Goal: Task Accomplishment & Management: Use online tool/utility

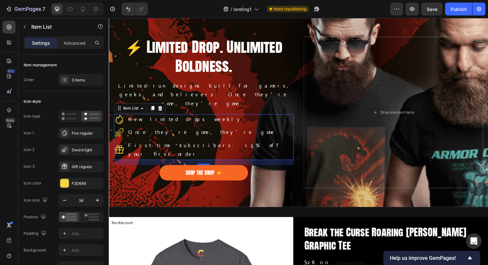
scroll to position [251, 0]
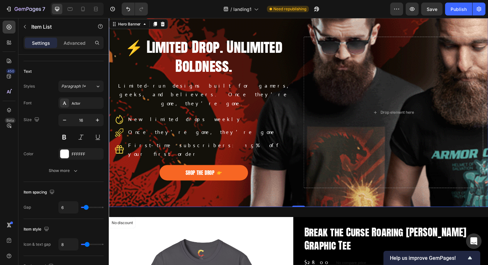
click at [144, 192] on div "Background Image" at bounding box center [302, 161] width 387 height 290
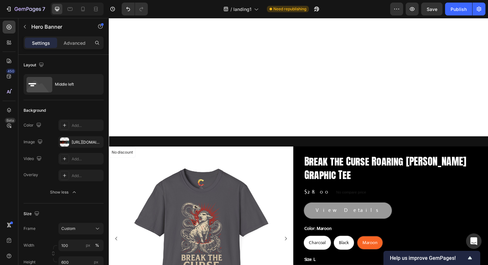
scroll to position [4, 0]
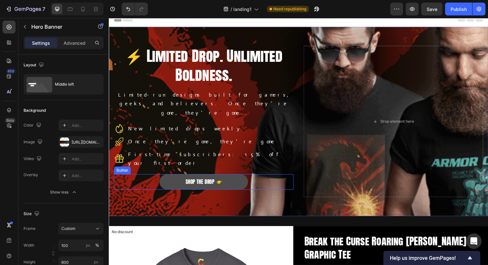
click at [232, 178] on link "Shop the Drop" at bounding box center [205, 186] width 90 height 16
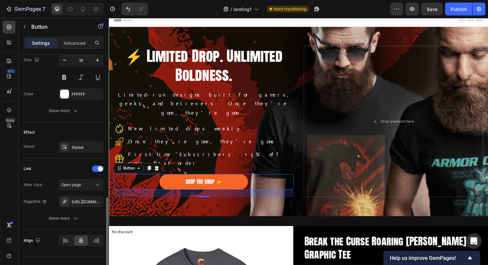
scroll to position [335, 0]
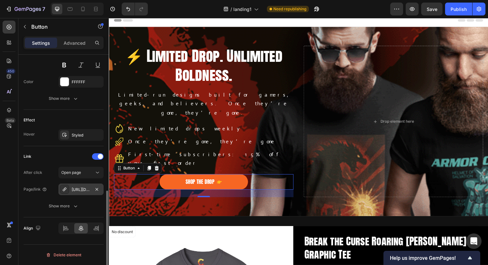
click at [81, 192] on div "[URL][DOMAIN_NAME]" at bounding box center [81, 190] width 19 height 6
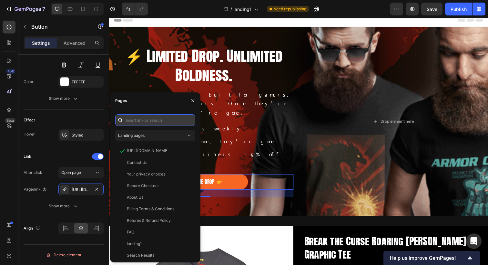
click at [138, 120] on input "text" at bounding box center [155, 120] width 80 height 12
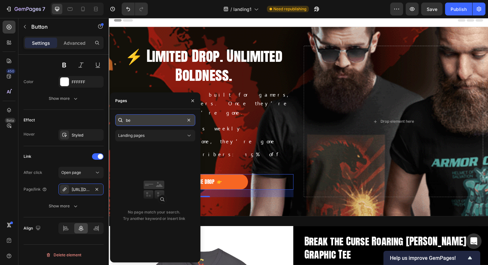
type input "b"
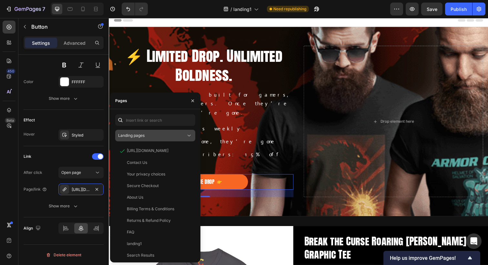
click at [187, 136] on icon at bounding box center [189, 136] width 6 height 6
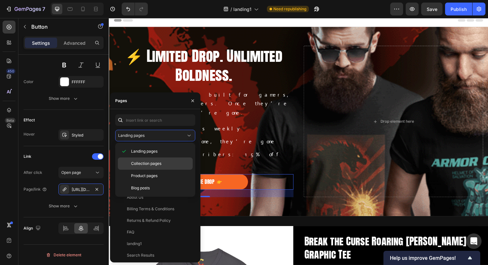
click at [170, 160] on div "Collection pages" at bounding box center [155, 164] width 75 height 12
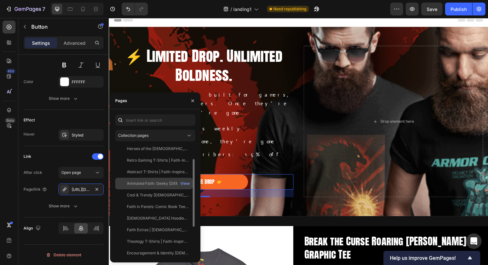
scroll to position [26, 0]
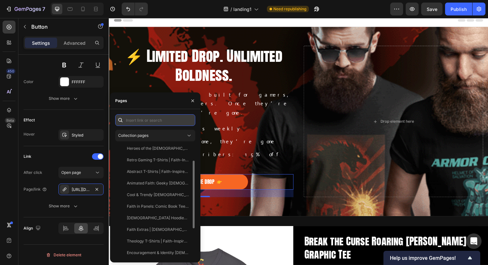
click at [137, 120] on input "text" at bounding box center [155, 120] width 80 height 12
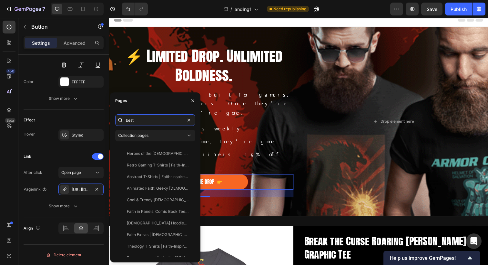
scroll to position [0, 0]
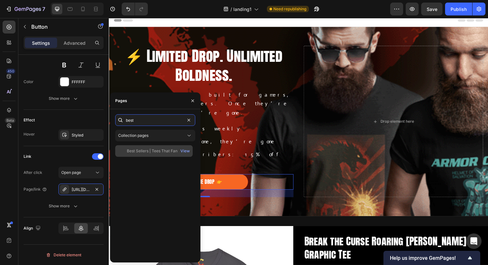
type input "best"
click at [143, 150] on div "Best Sellers | Tees That Fans Love Most" at bounding box center [158, 151] width 62 height 6
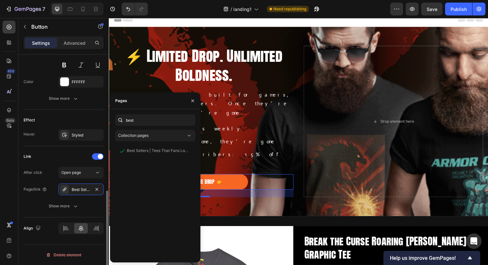
click at [62, 153] on div "Link" at bounding box center [64, 157] width 80 height 10
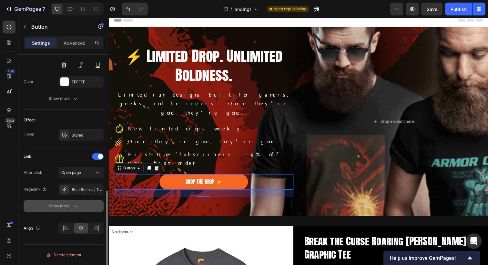
click at [59, 207] on div "Show more" at bounding box center [64, 206] width 30 height 6
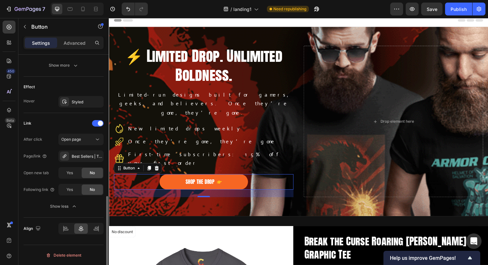
scroll to position [368, 0]
click at [72, 190] on span "Yes" at bounding box center [69, 190] width 6 height 6
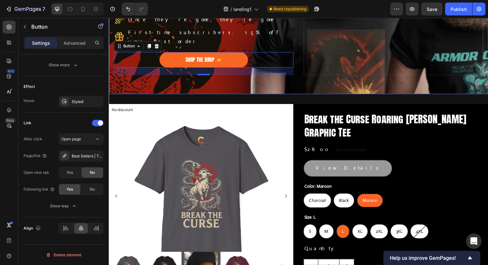
scroll to position [308, 0]
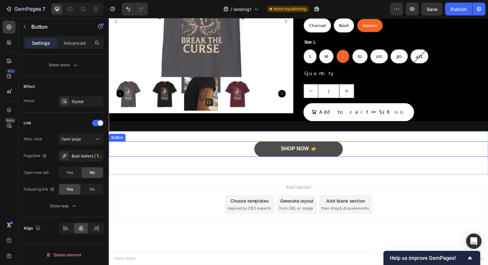
click at [265, 154] on link "Shop Now" at bounding box center [302, 152] width 90 height 16
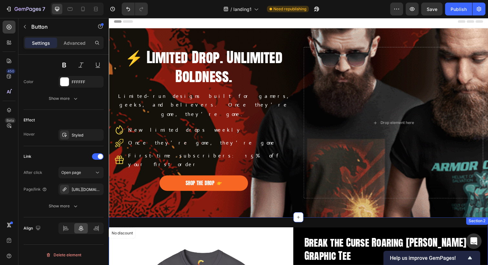
scroll to position [0, 0]
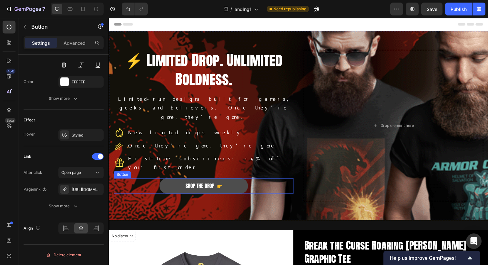
click at [170, 182] on link "Shop the Drop" at bounding box center [205, 190] width 90 height 16
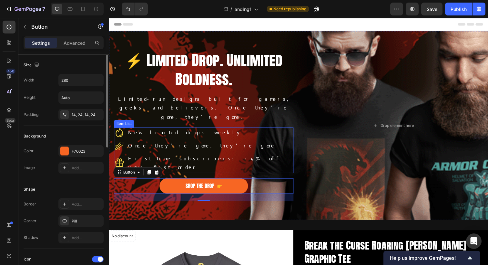
click at [163, 134] on p "New limited drops weekly" at bounding box center [212, 135] width 168 height 9
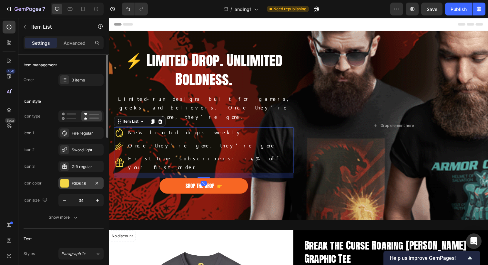
click at [81, 179] on div "F3D646" at bounding box center [80, 184] width 45 height 12
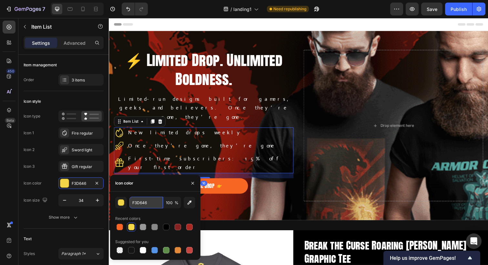
click at [142, 204] on input "F3D646" at bounding box center [146, 203] width 34 height 12
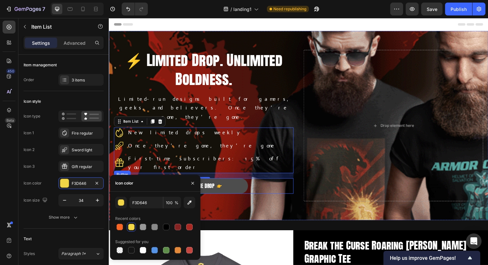
click at [238, 182] on link "Shop the Drop" at bounding box center [205, 190] width 90 height 16
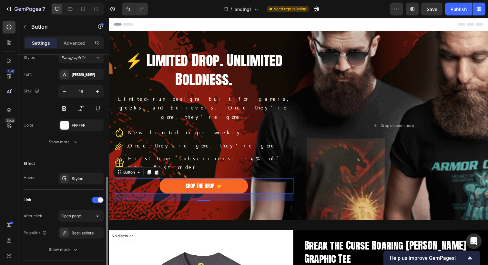
scroll to position [301, 0]
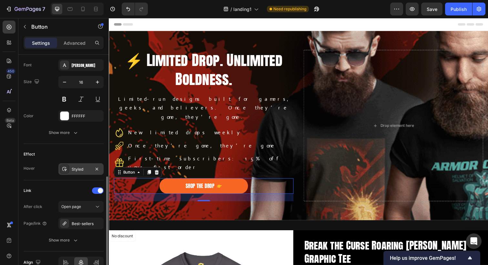
click at [76, 170] on div "Styled" at bounding box center [81, 170] width 19 height 6
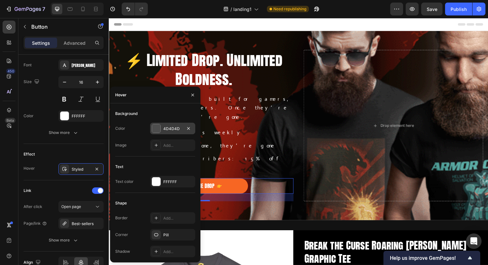
click at [169, 128] on div "4D4D4D" at bounding box center [172, 129] width 19 height 6
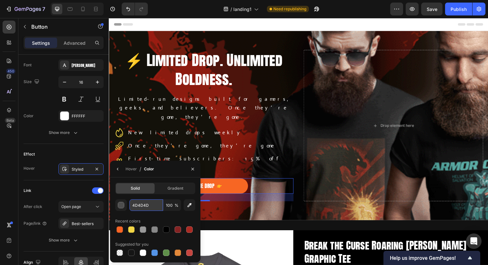
click at [139, 203] on input "4D4D4D" at bounding box center [146, 206] width 34 height 12
paste input "F3D646"
type input "F3D646"
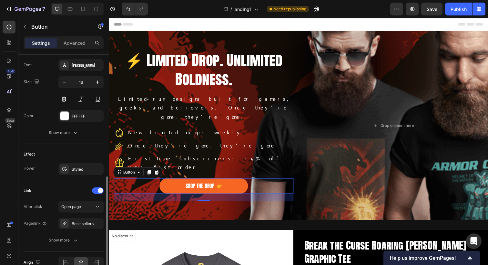
click at [57, 184] on div "Link After click Open page Page/link Best-sellers Show more" at bounding box center [64, 216] width 80 height 71
click at [81, 170] on div "Styled" at bounding box center [81, 170] width 19 height 6
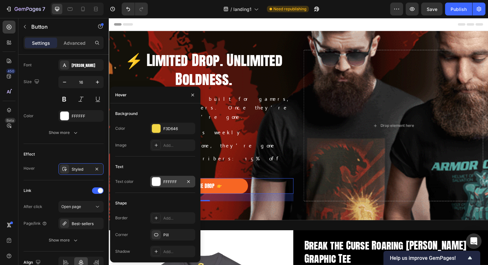
click at [169, 184] on div "FFFFFF" at bounding box center [172, 182] width 19 height 6
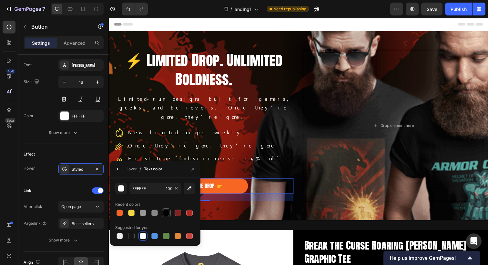
click at [164, 214] on div at bounding box center [166, 213] width 6 height 6
type input "000000"
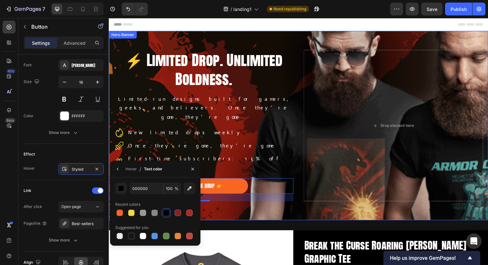
click at [224, 213] on div "Background Image" at bounding box center [302, 173] width 387 height 290
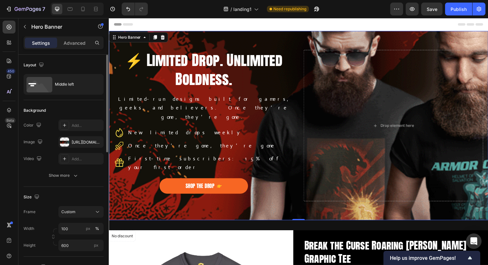
scroll to position [308, 0]
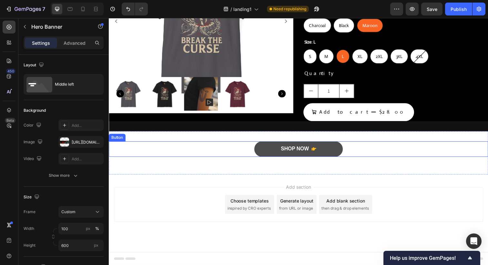
click at [279, 147] on link "Shop Now" at bounding box center [302, 152] width 90 height 16
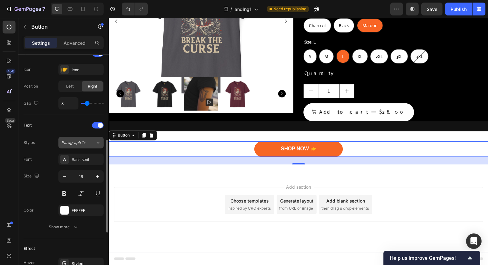
scroll to position [207, 0]
click at [80, 160] on div "Sans-serif" at bounding box center [87, 159] width 30 height 6
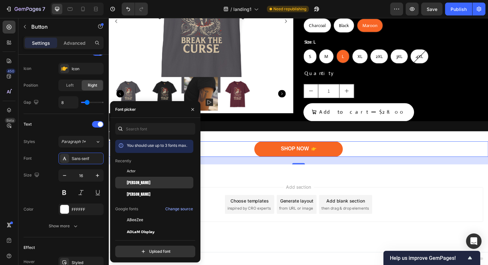
click at [139, 183] on span "[PERSON_NAME]" at bounding box center [139, 183] width 24 height 6
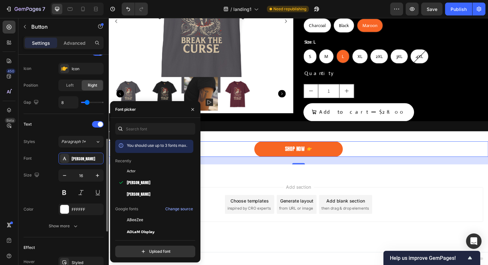
click at [43, 193] on div "Size 16" at bounding box center [64, 184] width 80 height 29
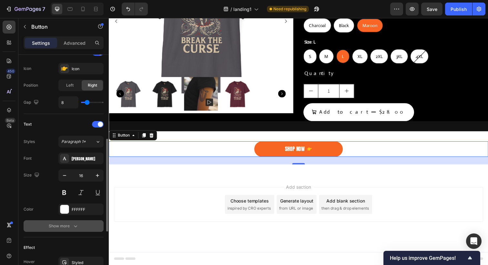
click at [63, 226] on div "Show more" at bounding box center [64, 226] width 30 height 6
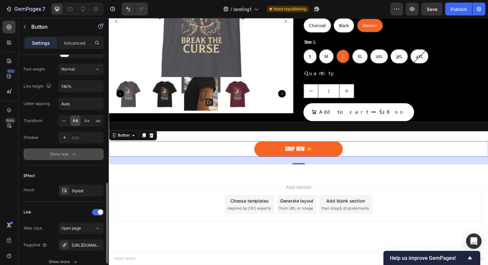
scroll to position [376, 0]
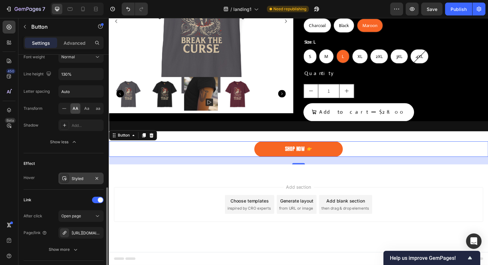
click at [76, 180] on div "Styled" at bounding box center [81, 179] width 19 height 6
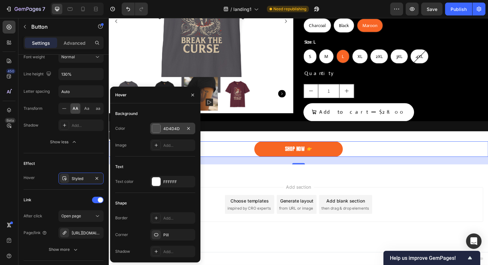
click at [157, 128] on div at bounding box center [156, 128] width 8 height 8
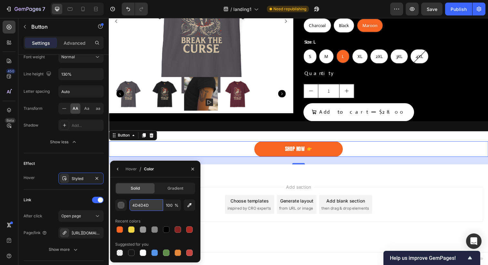
click at [136, 207] on input "4D4D4D" at bounding box center [146, 206] width 34 height 12
paste input "F3D646"
type input "F3D646"
click at [123, 168] on div "Hover / Color" at bounding box center [133, 169] width 46 height 16
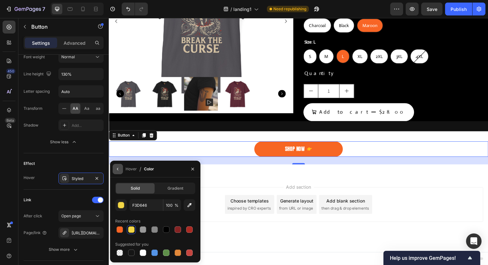
click at [119, 169] on icon "button" at bounding box center [117, 169] width 5 height 5
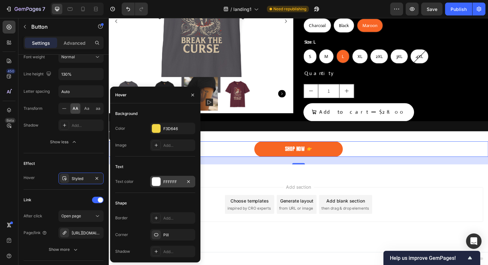
click at [167, 182] on div "FFFFFF" at bounding box center [172, 182] width 19 height 6
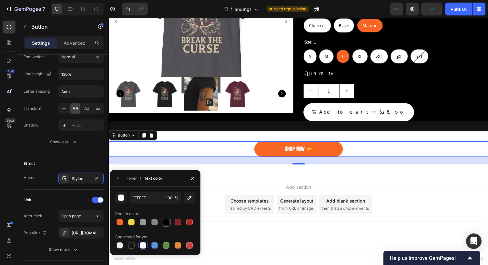
click at [166, 224] on div at bounding box center [166, 222] width 6 height 6
type input "000000"
click at [232, 151] on div "Shop Now Button 24" at bounding box center [302, 152] width 387 height 16
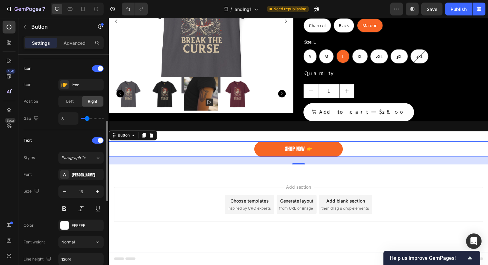
scroll to position [184, 0]
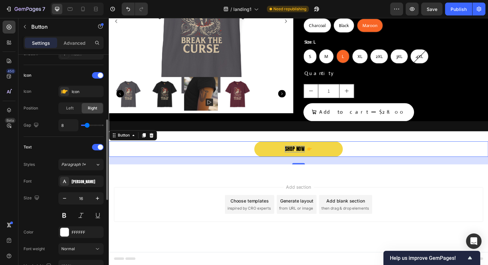
click at [294, 151] on div "Shop Now" at bounding box center [298, 152] width 20 height 7
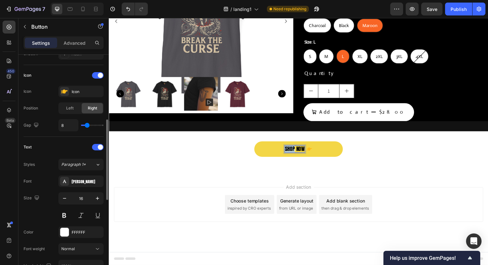
click at [294, 151] on p "Shop Now" at bounding box center [298, 152] width 20 height 7
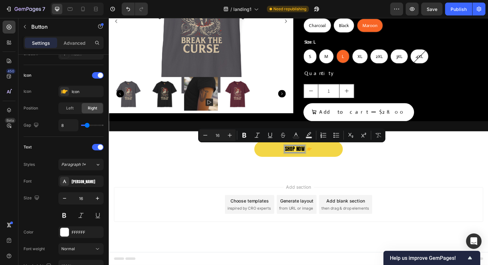
click at [301, 152] on p "Shop Now" at bounding box center [298, 152] width 20 height 7
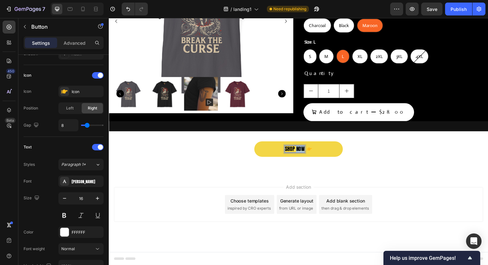
click at [301, 152] on p "Shop Now" at bounding box center [298, 152] width 20 height 7
click at [241, 155] on div "Shop THE DROP Button 24" at bounding box center [302, 152] width 387 height 16
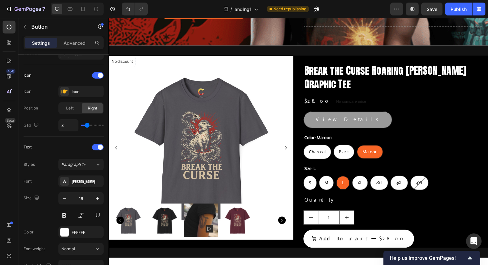
scroll to position [0, 0]
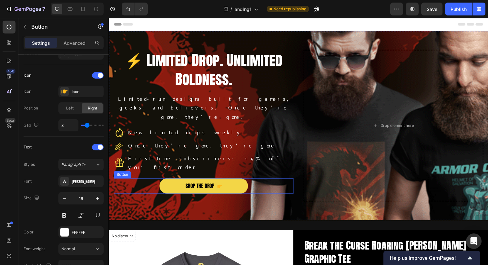
click at [191, 182] on link "Shop the Drop" at bounding box center [205, 190] width 90 height 16
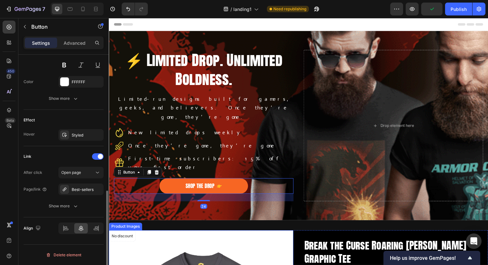
scroll to position [308, 0]
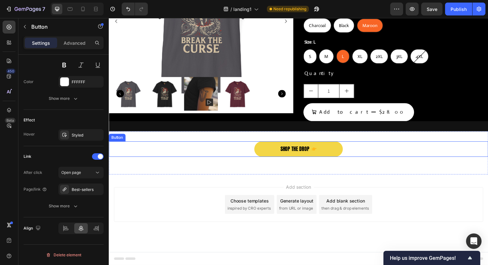
click at [273, 153] on link "Shop THE DROP" at bounding box center [302, 152] width 90 height 16
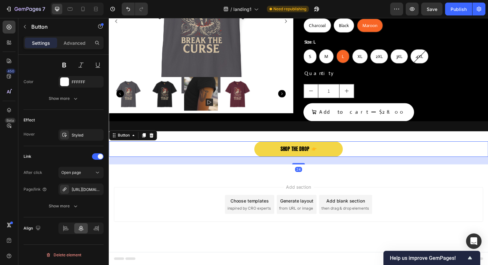
click at [270, 147] on link "Shop THE DROP" at bounding box center [302, 152] width 90 height 16
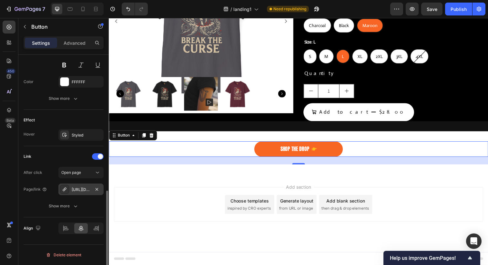
click at [77, 188] on div "[URL][DOMAIN_NAME]" at bounding box center [81, 190] width 19 height 6
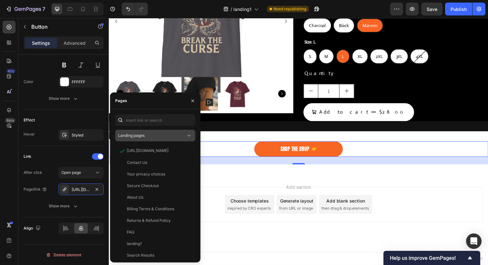
click at [148, 134] on div "Landing pages" at bounding box center [152, 136] width 68 height 6
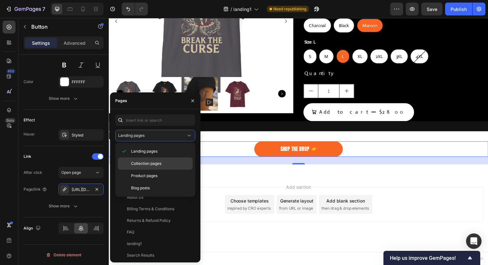
click at [144, 162] on span "Collection pages" at bounding box center [146, 164] width 30 height 6
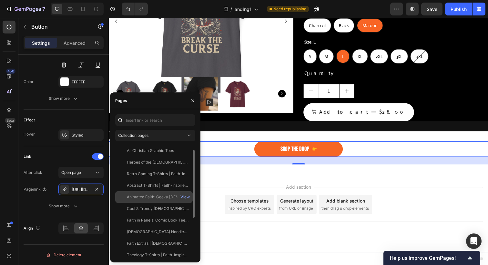
scroll to position [0, 0]
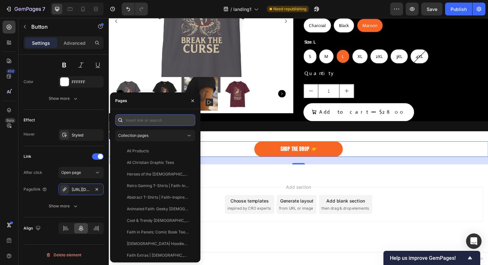
click at [142, 116] on input "text" at bounding box center [155, 120] width 80 height 12
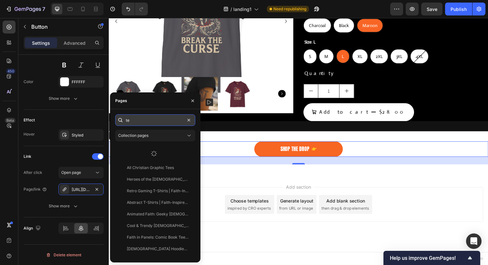
type input "t"
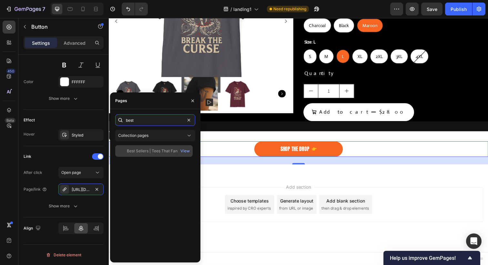
type input "best"
click at [137, 151] on div "Best Sellers | Tees That Fans Love Most" at bounding box center [158, 151] width 62 height 6
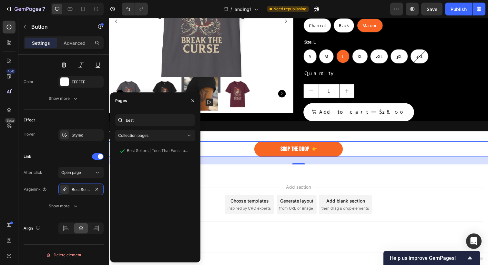
click at [217, 151] on div "Shop THE DROP Button 24" at bounding box center [302, 152] width 387 height 16
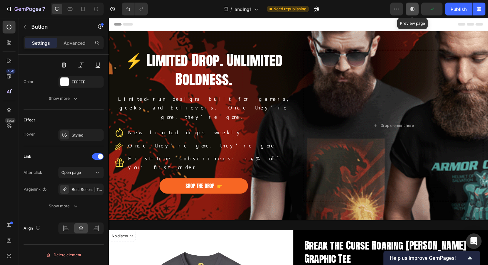
click at [411, 8] on icon "button" at bounding box center [412, 9] width 2 height 2
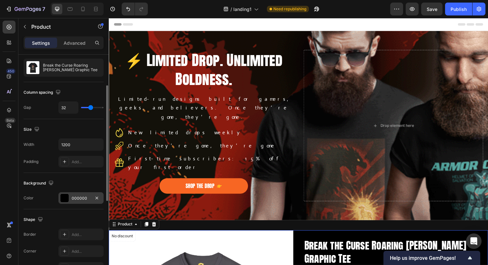
scroll to position [61, 0]
click at [73, 194] on div "000000" at bounding box center [80, 199] width 45 height 12
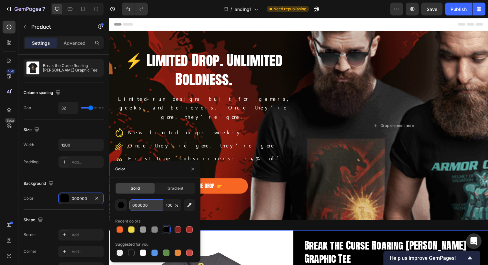
click at [141, 206] on input "000000" at bounding box center [146, 206] width 34 height 12
paste input "#242525"
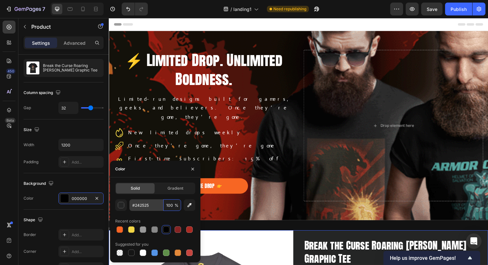
type input "242525"
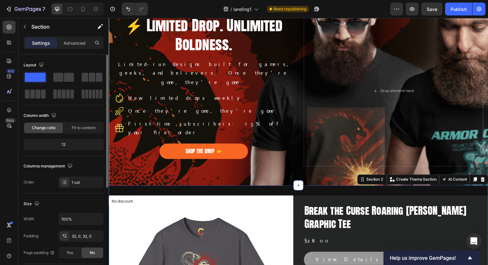
scroll to position [37, 0]
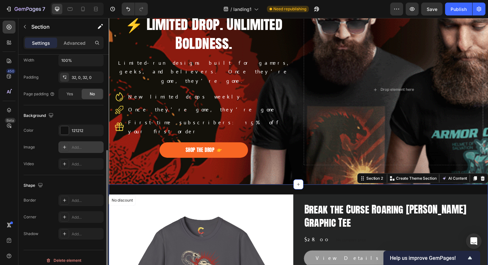
scroll to position [161, 0]
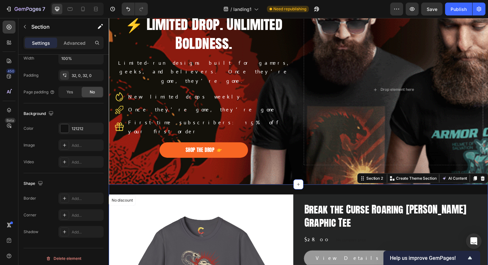
click at [79, 130] on div "121212" at bounding box center [81, 129] width 19 height 6
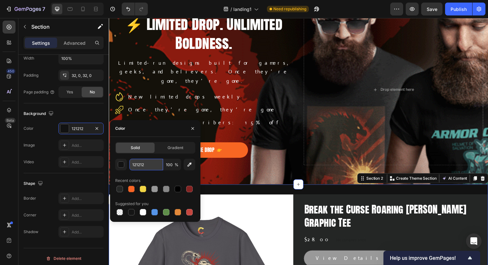
click at [140, 165] on input "121212" at bounding box center [146, 165] width 34 height 12
paste input "#242525"
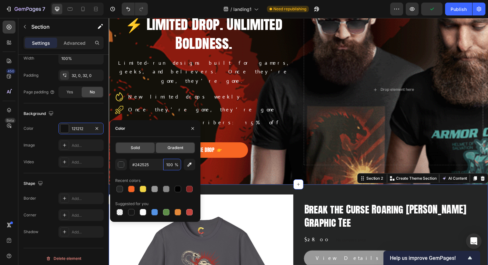
type input "242525"
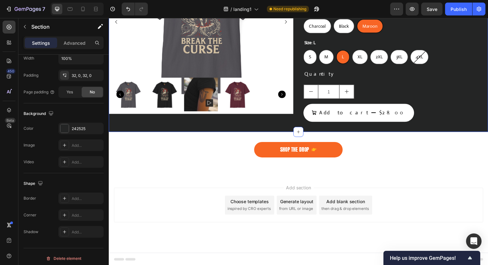
scroll to position [308, 0]
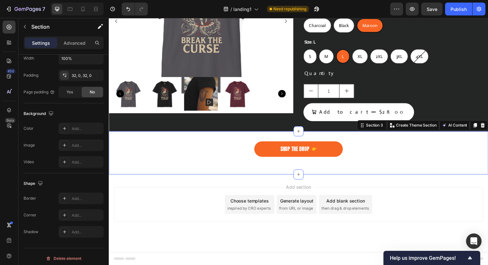
click at [231, 137] on div "Shop THE DROP Button Section 3 You can create reusable sections Create Theme Se…" at bounding box center [302, 156] width 387 height 44
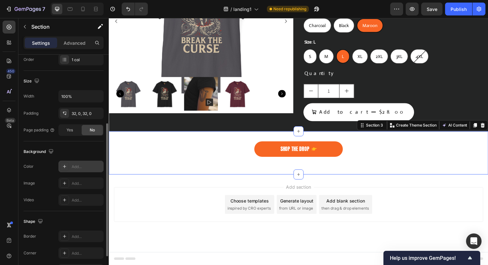
scroll to position [124, 0]
click at [69, 168] on div "Add..." at bounding box center [80, 166] width 45 height 12
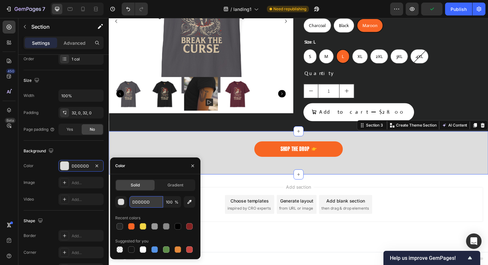
click at [139, 204] on input "DDDDDD" at bounding box center [146, 202] width 34 height 12
paste input "#242525"
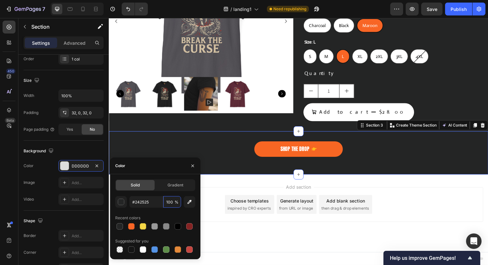
type input "242525"
click at [231, 137] on div "Shop THE DROP Button Section 3 You can create reusable sections Create Theme Se…" at bounding box center [302, 156] width 387 height 44
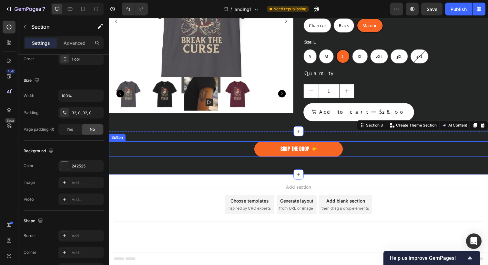
click at [250, 151] on div "Shop THE DROP Button" at bounding box center [302, 152] width 387 height 16
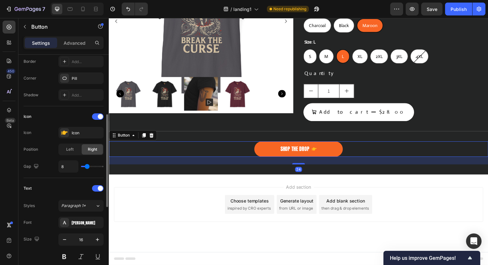
scroll to position [144, 0]
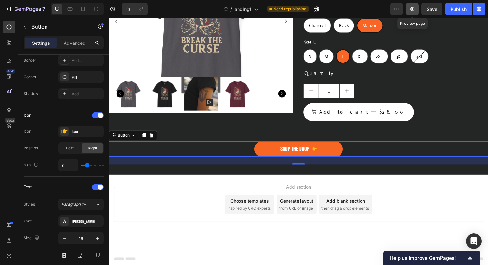
click at [411, 9] on icon "button" at bounding box center [412, 9] width 2 height 2
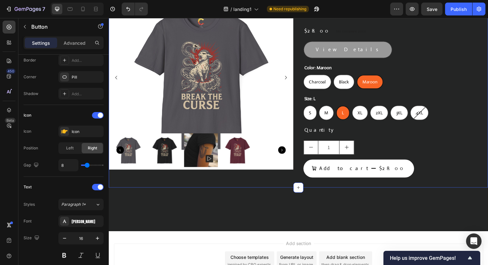
scroll to position [0, 0]
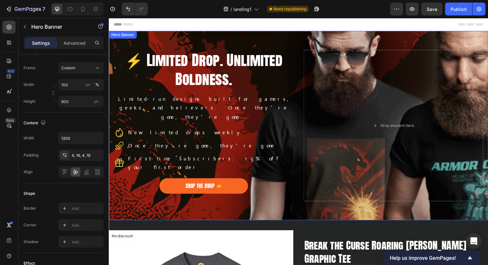
click at [195, 38] on div "Background Image" at bounding box center [302, 173] width 387 height 290
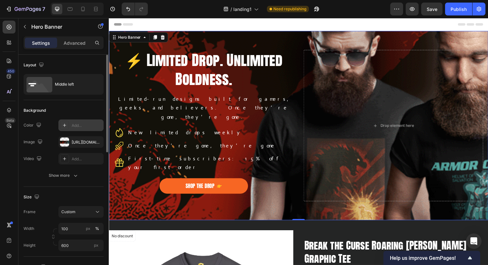
click at [75, 124] on div "Add..." at bounding box center [87, 126] width 30 height 6
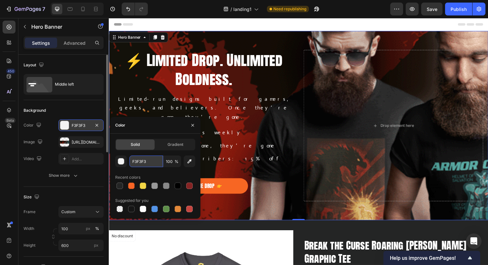
click at [139, 163] on input "F3F3F3" at bounding box center [146, 162] width 34 height 12
paste input "#242525"
type input "242525"
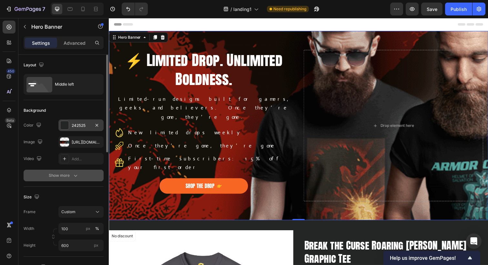
click at [75, 173] on icon "button" at bounding box center [75, 176] width 6 height 6
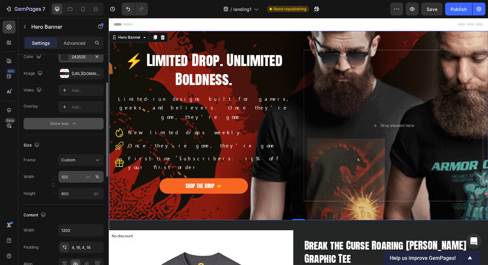
scroll to position [69, 0]
click at [95, 161] on icon at bounding box center [97, 160] width 6 height 6
click at [86, 176] on span "As banner source" at bounding box center [77, 176] width 32 height 6
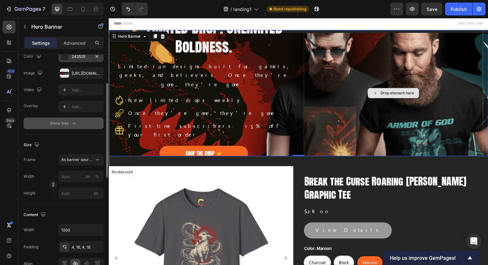
scroll to position [0, 0]
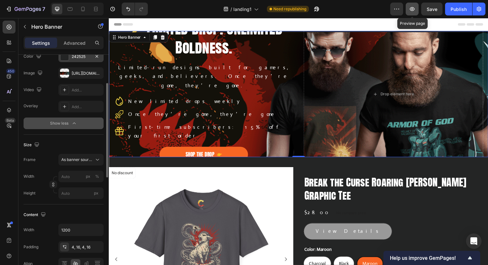
click at [410, 9] on icon "button" at bounding box center [412, 9] width 5 height 4
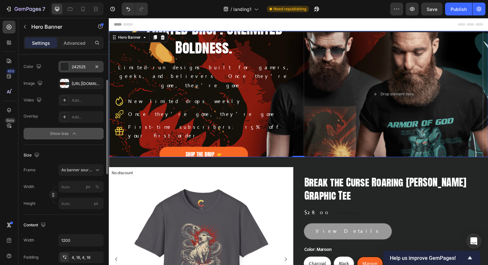
scroll to position [58, 0]
click at [78, 118] on div "Add..." at bounding box center [87, 118] width 30 height 6
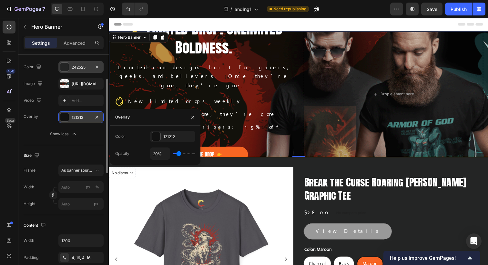
click at [43, 127] on div "Overlay 121212 Show less" at bounding box center [64, 126] width 80 height 28
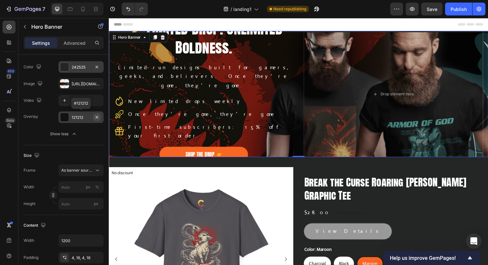
click at [97, 116] on icon "button" at bounding box center [96, 117] width 5 height 5
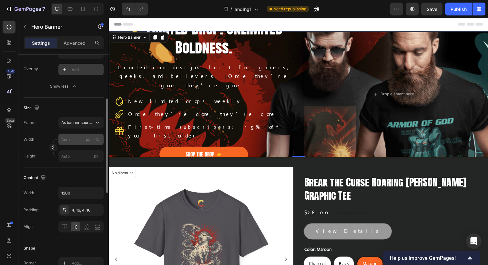
scroll to position [107, 0]
click at [87, 122] on span "As banner source" at bounding box center [77, 122] width 32 height 6
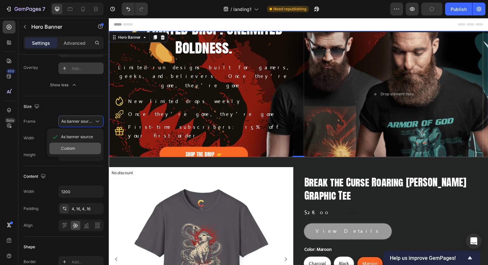
click at [73, 148] on span "Custom" at bounding box center [68, 149] width 14 height 6
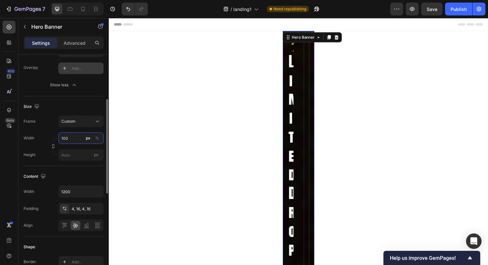
type input "100"
click at [89, 138] on div "px" at bounding box center [88, 138] width 5 height 6
click at [97, 139] on div "%" at bounding box center [97, 138] width 4 height 6
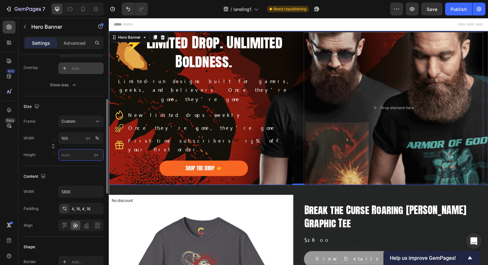
click at [66, 156] on input "px" at bounding box center [80, 155] width 45 height 12
click at [72, 155] on input "px" at bounding box center [80, 155] width 45 height 12
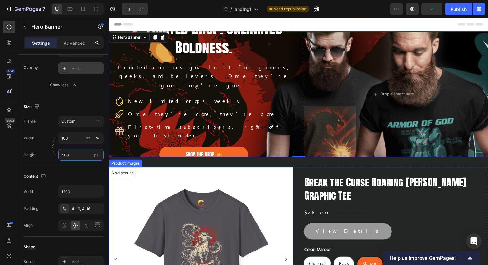
type input "400"
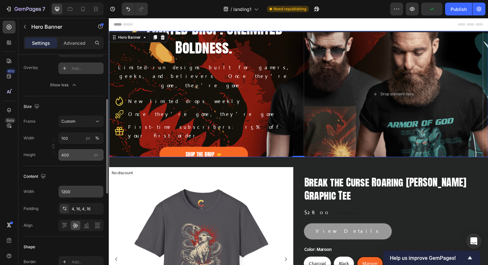
click at [97, 155] on span "px" at bounding box center [96, 155] width 5 height 5
click at [97, 155] on input "400" at bounding box center [80, 155] width 45 height 12
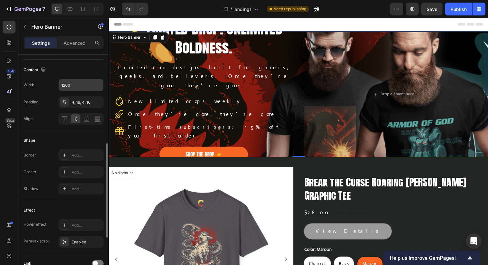
scroll to position [215, 0]
click at [412, 10] on icon "button" at bounding box center [412, 9] width 6 height 6
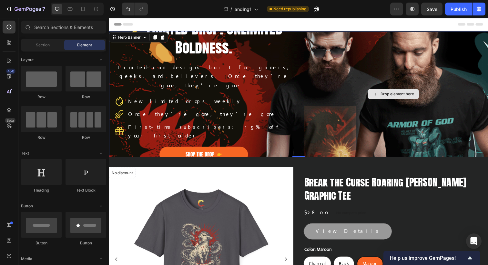
click at [392, 96] on div "Drop element here" at bounding box center [403, 95] width 34 height 5
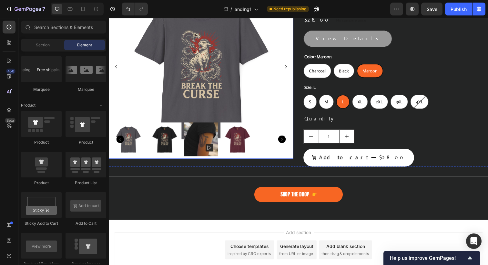
scroll to position [198, 0]
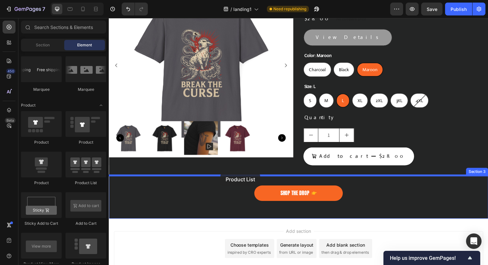
drag, startPoint x: 193, startPoint y: 175, endPoint x: 223, endPoint y: 177, distance: 29.4
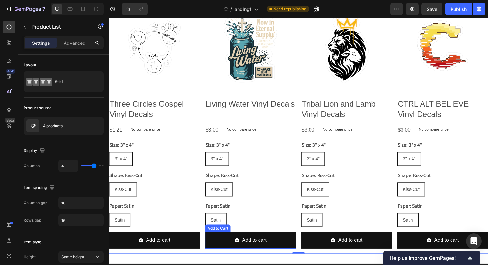
scroll to position [402, 0]
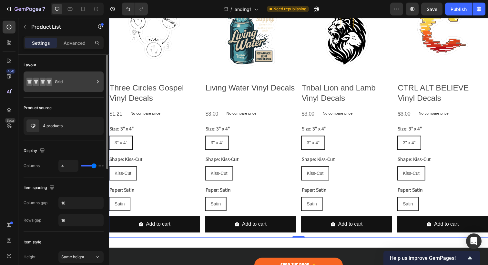
click at [52, 80] on icon at bounding box center [49, 82] width 6 height 8
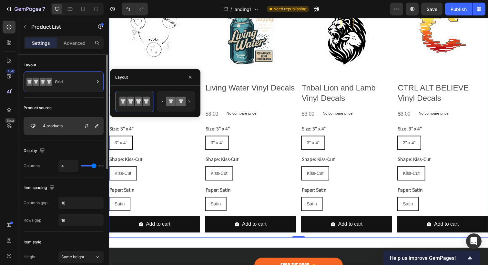
click at [61, 127] on p "4 products" at bounding box center [53, 126] width 20 height 5
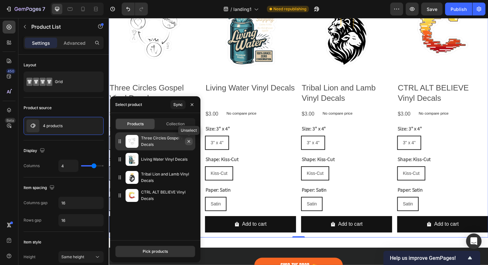
click at [189, 142] on icon "button" at bounding box center [188, 141] width 5 height 5
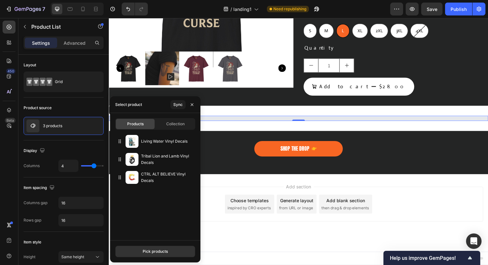
scroll to position [269, 0]
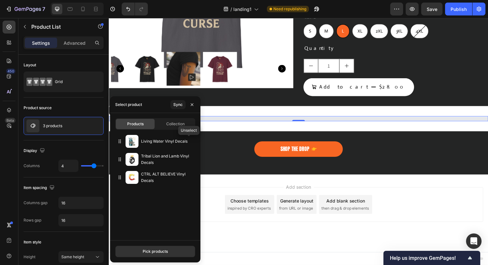
click at [0, 0] on icon "button" at bounding box center [0, 0] width 0 height 0
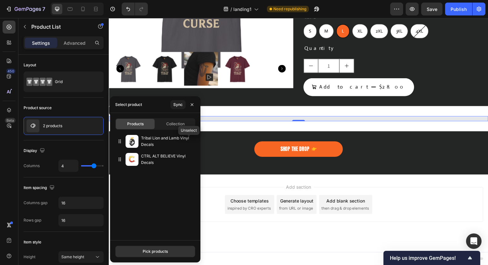
click at [0, 0] on icon "button" at bounding box center [0, 0] width 0 height 0
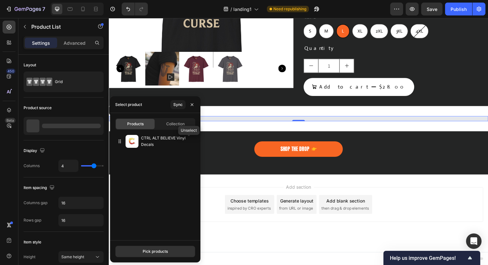
click at [0, 0] on icon "button" at bounding box center [0, 0] width 0 height 0
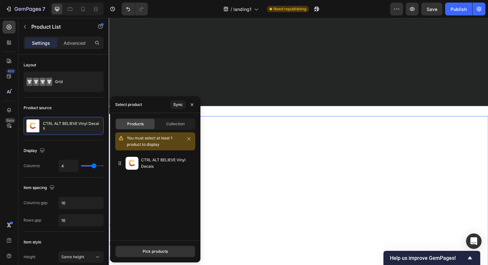
scroll to position [402, 0]
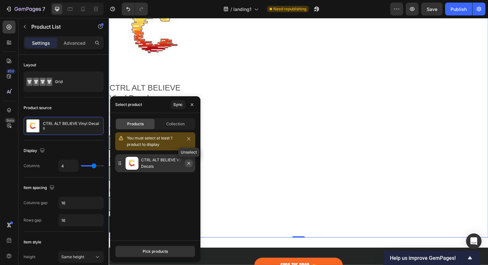
click at [190, 166] on button "button" at bounding box center [189, 164] width 8 height 8
click at [145, 252] on div "Pick products" at bounding box center [155, 252] width 25 height 6
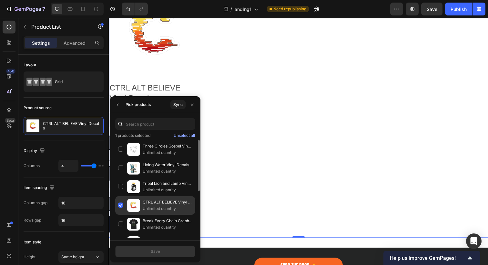
click at [121, 206] on div "CTRL ALT BELIEVE Vinyl Decals Unlimited quantity" at bounding box center [155, 205] width 80 height 19
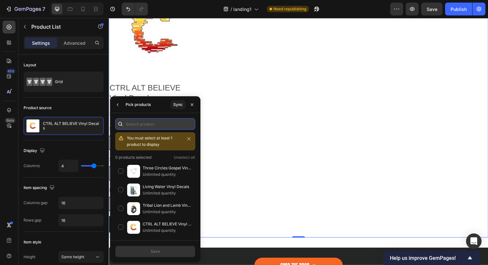
click at [134, 124] on input "text" at bounding box center [155, 124] width 80 height 12
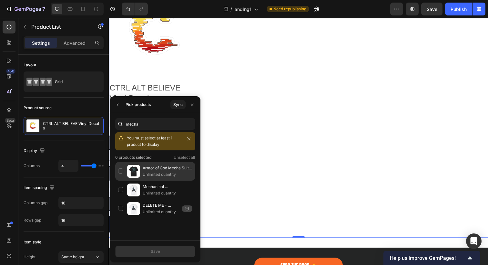
click at [122, 171] on div "Armor of God Mecha Suit Anime Gundam Christian Tee Unlimited quantity" at bounding box center [155, 171] width 80 height 19
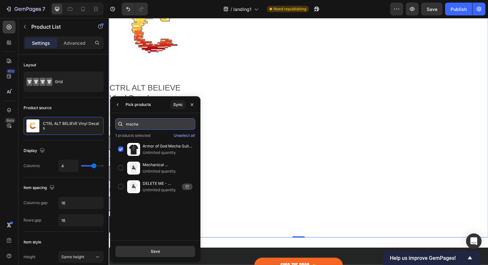
click at [136, 124] on input "mecha" at bounding box center [155, 124] width 80 height 12
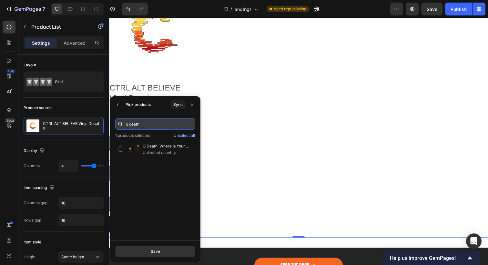
click at [134, 125] on input "o death" at bounding box center [155, 124] width 80 height 12
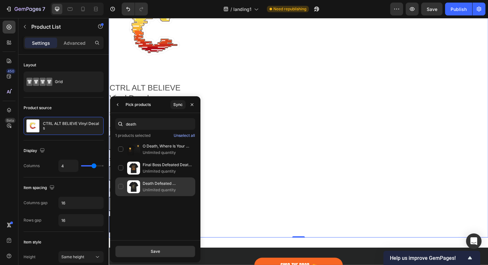
click at [121, 186] on div "Death Defeated [DEMOGRAPHIC_DATA] 15:55 Christian Tee Unlimited quantity" at bounding box center [155, 187] width 80 height 19
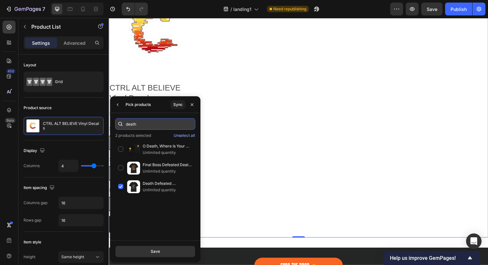
click at [132, 124] on input "death" at bounding box center [155, 124] width 80 height 12
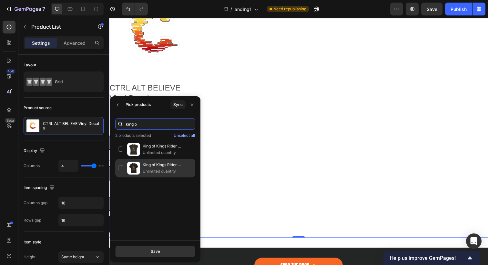
type input "king o"
click at [119, 166] on div "King of Kings Rider Revelation 19 Christian T-Shirt Unlimited quantity" at bounding box center [155, 168] width 80 height 19
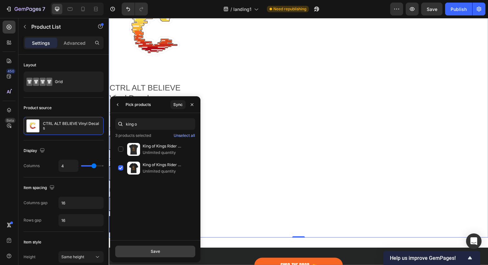
click at [156, 251] on div "Save" at bounding box center [155, 252] width 9 height 6
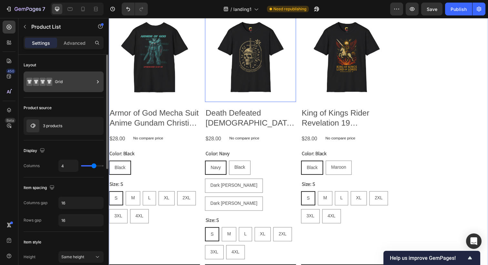
scroll to position [348, 0]
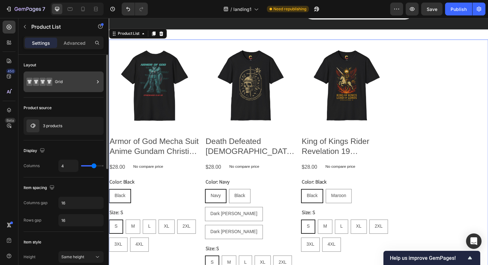
click at [58, 80] on div "Grid" at bounding box center [74, 81] width 39 height 15
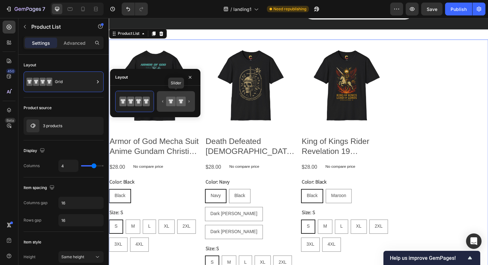
click at [178, 98] on icon at bounding box center [180, 101] width 9 height 9
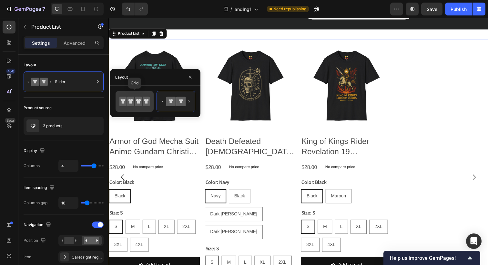
click at [127, 101] on icon at bounding box center [130, 102] width 7 height 10
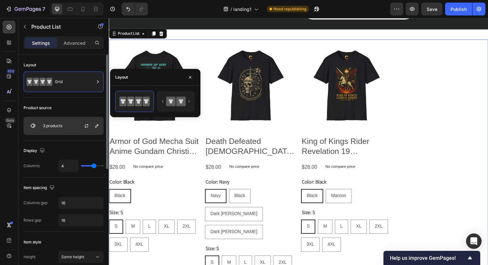
click at [60, 127] on p "3 products" at bounding box center [52, 126] width 19 height 5
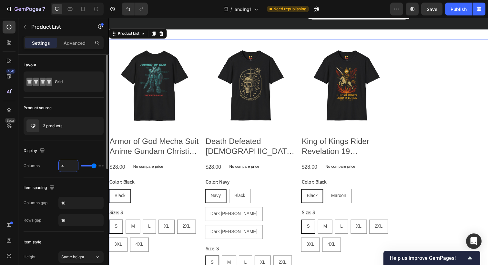
click at [65, 167] on input "4" at bounding box center [68, 166] width 19 height 12
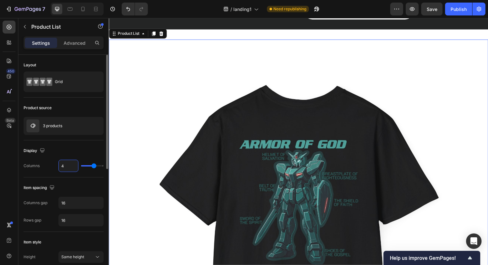
type input "1"
type input "3"
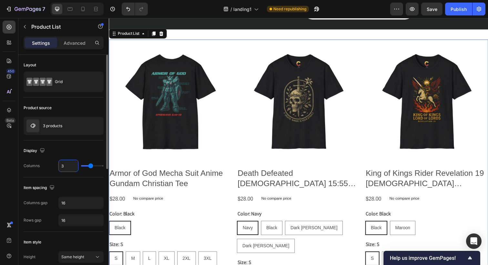
type input "3"
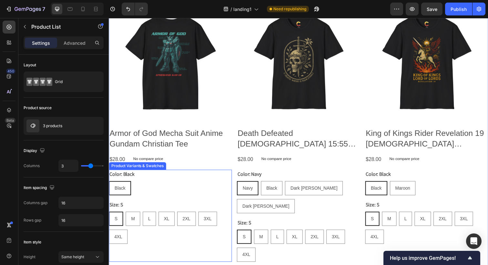
scroll to position [387, 0]
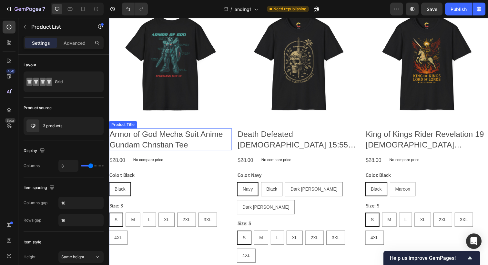
click at [184, 142] on h2 "Armor of God Mecha Suit Anime Gundam Christian Tee" at bounding box center [171, 142] width 125 height 22
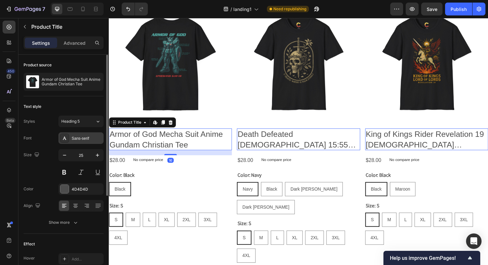
click at [78, 139] on div "Sans-serif" at bounding box center [87, 139] width 30 height 6
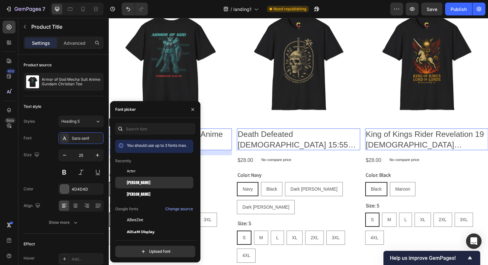
click at [136, 183] on span "[PERSON_NAME]" at bounding box center [139, 183] width 24 height 6
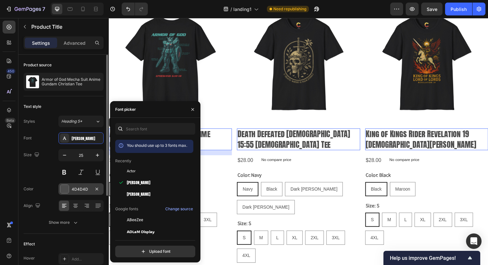
click at [74, 186] on div "4D4D4D" at bounding box center [80, 190] width 45 height 12
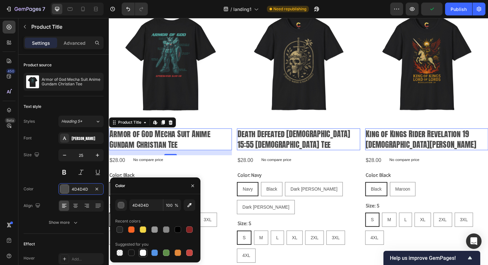
click at [143, 252] on div at bounding box center [143, 253] width 6 height 6
type input "FFFFFF"
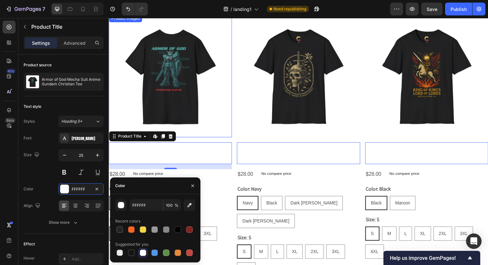
scroll to position [343, 0]
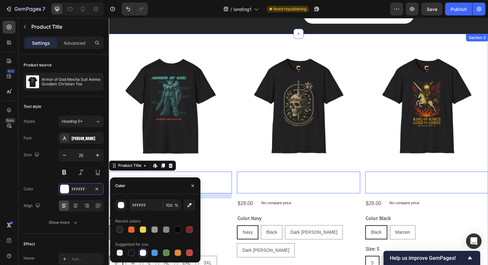
click at [225, 38] on div "Product Images Armor of God Mecha Suit Anime Gundam Christian Tee Product Title…" at bounding box center [302, 192] width 387 height 316
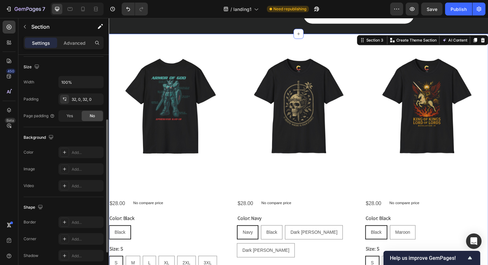
scroll to position [139, 0]
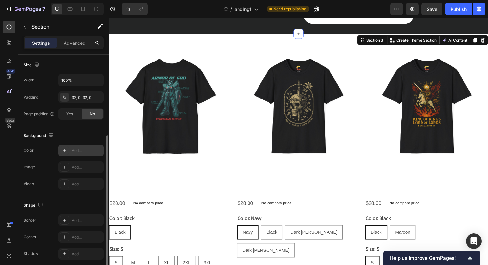
click at [74, 148] on div "Add..." at bounding box center [87, 151] width 30 height 6
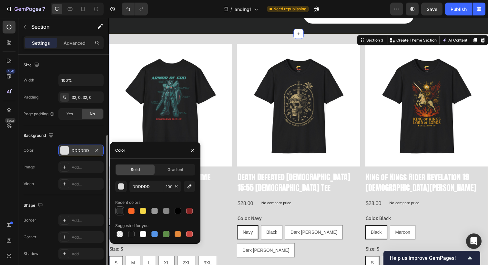
click at [117, 213] on div at bounding box center [119, 211] width 6 height 6
type input "242525"
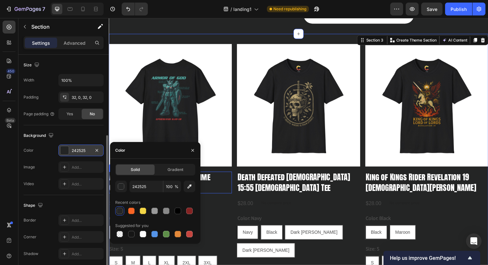
click at [228, 177] on h2 "Armor of God Mecha Suit Anime Gundam Christian Tee" at bounding box center [171, 186] width 125 height 22
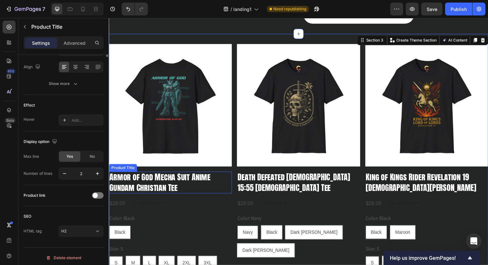
scroll to position [0, 0]
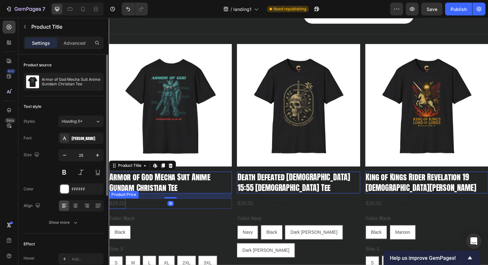
click at [119, 208] on div "$28.00" at bounding box center [117, 208] width 17 height 11
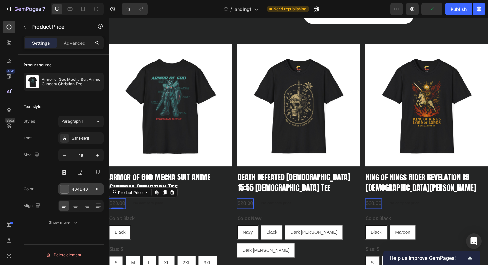
click at [79, 188] on div "4D4D4D" at bounding box center [81, 190] width 19 height 6
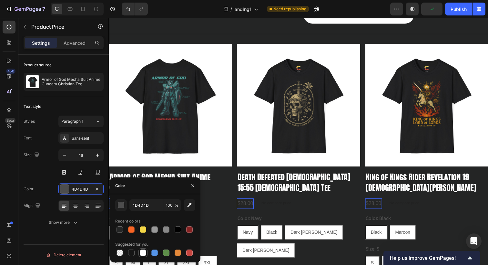
click at [143, 254] on div at bounding box center [143, 253] width 6 height 6
type input "FFFFFF"
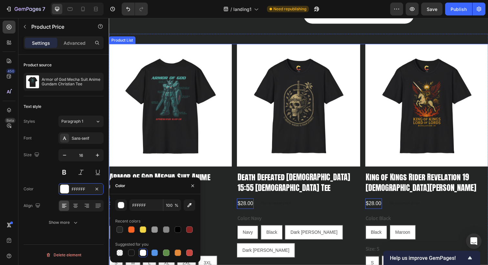
click at [236, 224] on div "Product Images Armor of God Mecha Suit Anime Gundam Christian Tee Product Title…" at bounding box center [302, 192] width 387 height 295
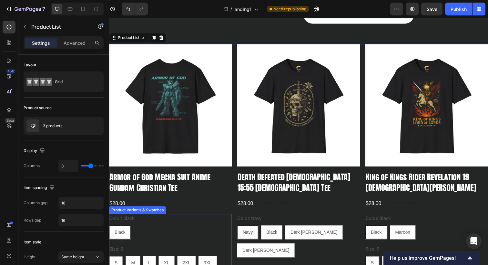
click at [126, 223] on legend "Color: Black" at bounding box center [122, 222] width 27 height 9
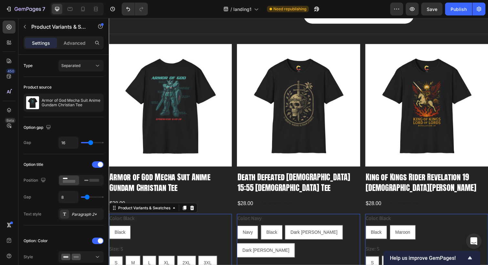
click at [119, 205] on div "$28.00" at bounding box center [117, 208] width 17 height 11
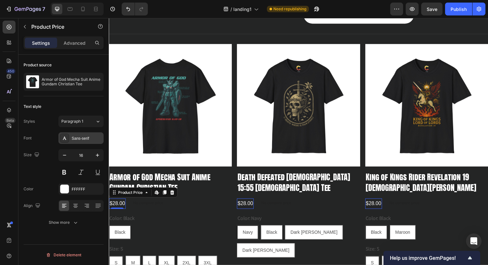
click at [82, 137] on div "Sans-serif" at bounding box center [87, 139] width 30 height 6
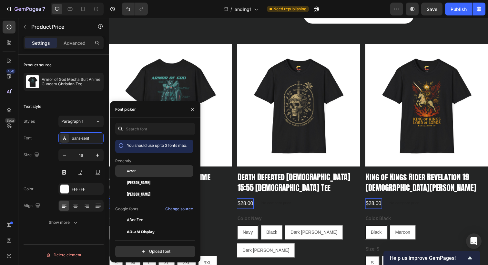
click at [133, 173] on span "Actor" at bounding box center [131, 171] width 9 height 6
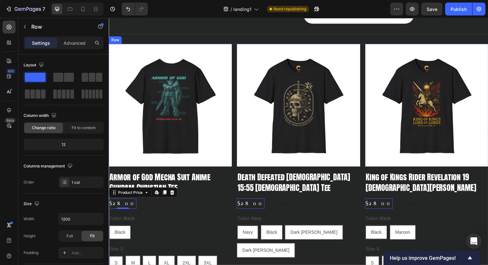
click at [211, 199] on div "Product Images Armor of God Mecha Suit Anime Gundam Christian Tee Product Title…" at bounding box center [171, 192] width 125 height 295
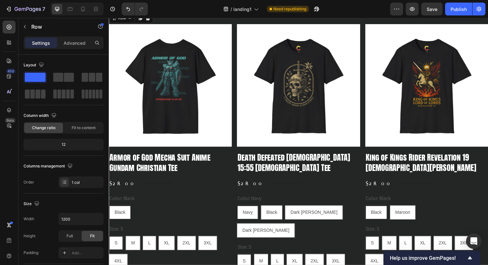
scroll to position [365, 0]
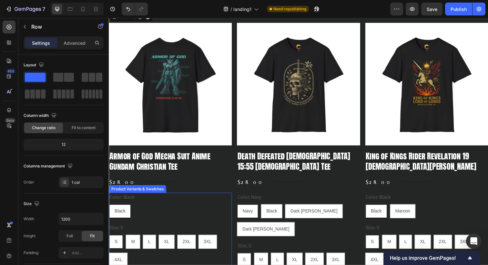
click at [122, 201] on legend "Color: Black" at bounding box center [122, 201] width 27 height 9
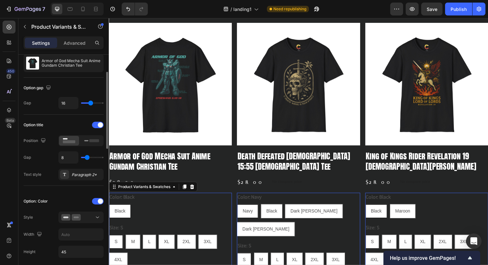
scroll to position [43, 0]
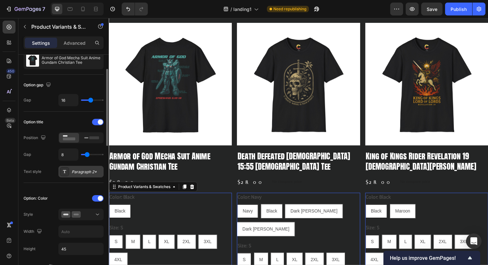
click at [73, 168] on div "Paragraph 2*" at bounding box center [80, 172] width 45 height 12
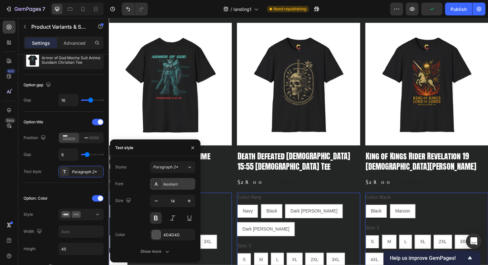
click at [173, 185] on div "Assistant" at bounding box center [178, 185] width 30 height 6
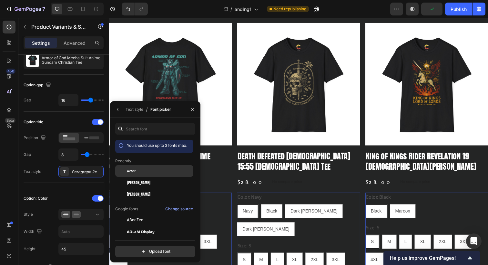
click at [145, 170] on div "Actor" at bounding box center [159, 171] width 65 height 6
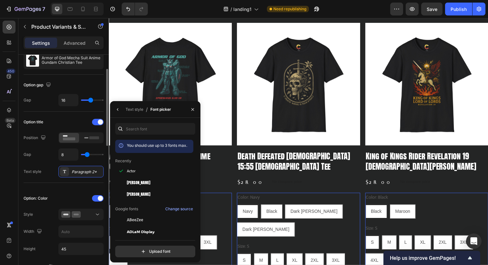
click at [44, 174] on div "Text style Paragraph 2*" at bounding box center [64, 172] width 80 height 12
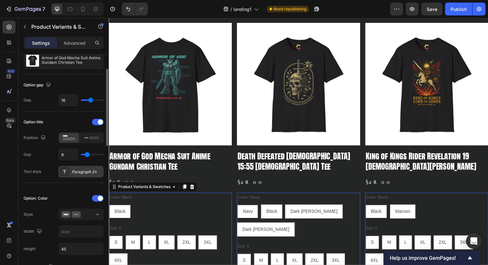
click at [81, 172] on div "Paragraph 2*" at bounding box center [87, 172] width 30 height 6
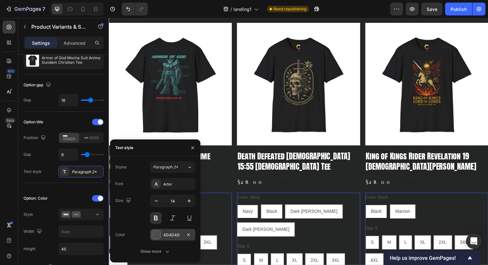
click at [167, 236] on div "4D4D4D" at bounding box center [172, 236] width 19 height 6
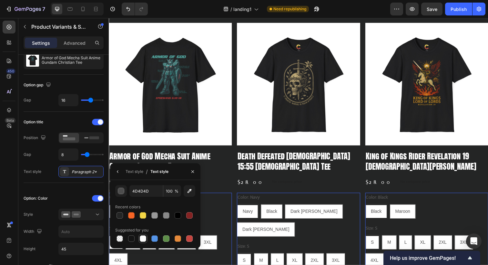
click at [144, 241] on div at bounding box center [143, 239] width 6 height 6
type input "FFFFFF"
click at [226, 187] on div "$28.00 Product Price Product Price No compare price Product Price Row" at bounding box center [171, 186] width 125 height 11
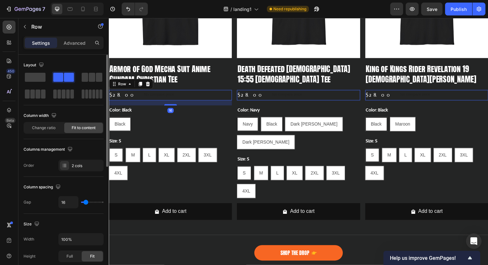
scroll to position [454, 0]
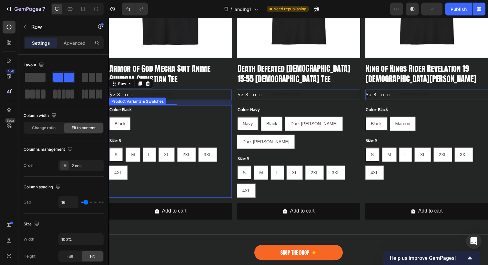
click at [127, 123] on div "Black" at bounding box center [119, 126] width 21 height 13
click at [109, 119] on input "Black Black Black" at bounding box center [108, 119] width 0 height 0
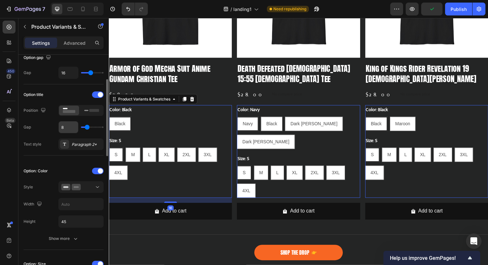
scroll to position [71, 0]
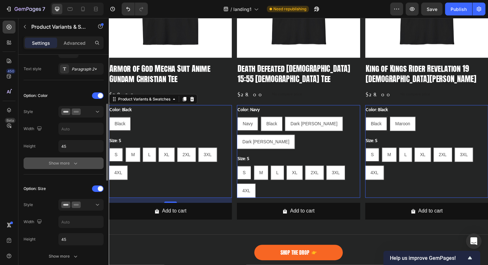
click at [65, 165] on div "Show more" at bounding box center [64, 163] width 30 height 6
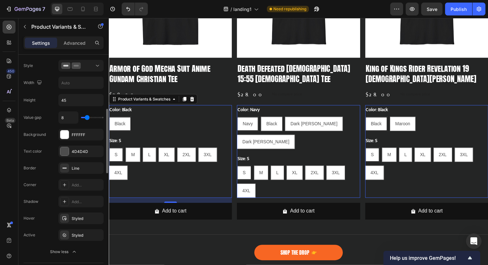
scroll to position [192, 0]
click at [76, 218] on div "Styled" at bounding box center [81, 219] width 19 height 6
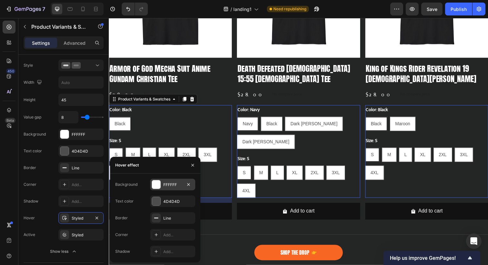
click at [157, 184] on div at bounding box center [156, 185] width 8 height 8
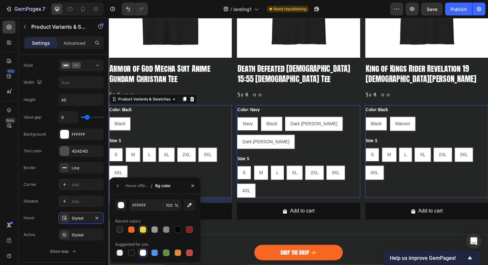
click at [143, 231] on div at bounding box center [143, 230] width 6 height 6
type input "F3D646"
click at [134, 186] on div "Hover effect" at bounding box center [136, 186] width 23 height 6
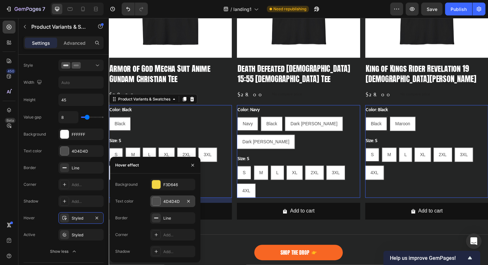
click at [164, 202] on div "4D4D4D" at bounding box center [172, 202] width 19 height 6
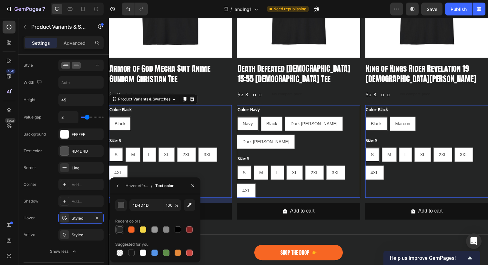
click at [120, 230] on div at bounding box center [119, 230] width 6 height 6
type input "242525"
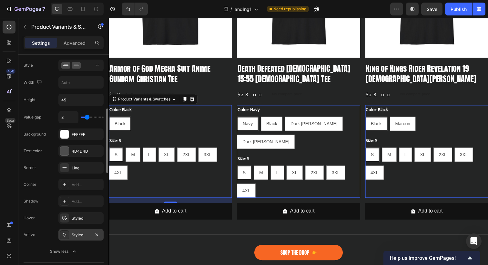
click at [82, 233] on div "Styled" at bounding box center [81, 236] width 19 height 6
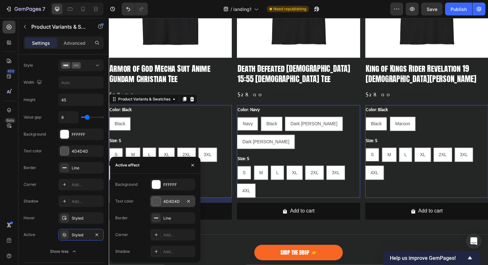
click at [164, 202] on div "4D4D4D" at bounding box center [172, 202] width 19 height 6
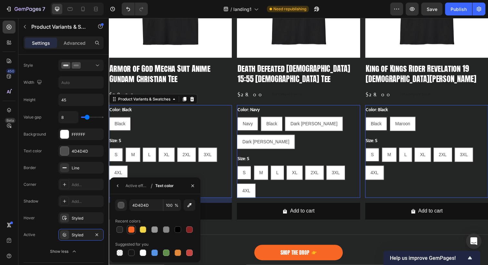
click at [131, 229] on div at bounding box center [131, 230] width 6 height 6
click at [128, 186] on div "Active effect" at bounding box center [136, 186] width 23 height 6
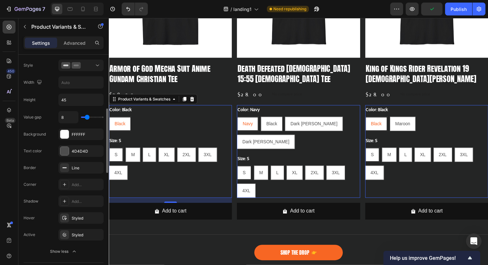
click at [39, 198] on div "Shadow Add..." at bounding box center [64, 202] width 80 height 12
click at [76, 233] on div "Styled" at bounding box center [81, 236] width 19 height 6
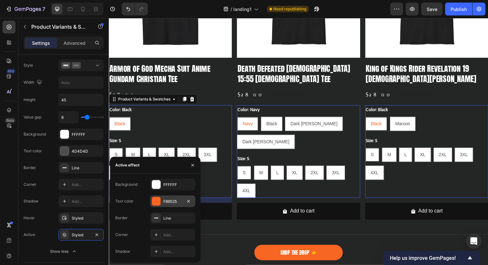
click at [170, 203] on div "F86525" at bounding box center [172, 202] width 19 height 6
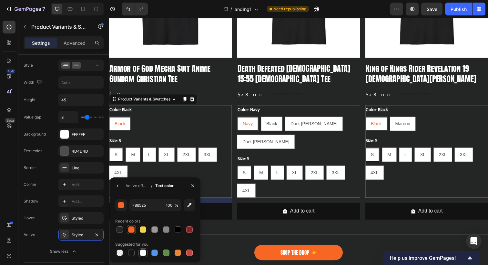
click at [142, 253] on div at bounding box center [143, 253] width 6 height 6
type input "FFFFFF"
click at [134, 184] on div "Active effect" at bounding box center [136, 186] width 23 height 6
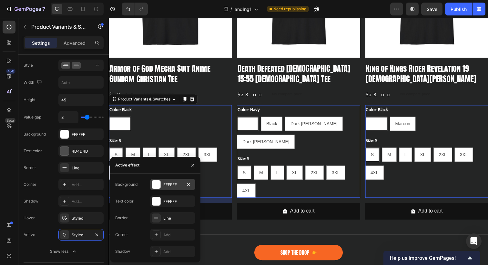
click at [172, 184] on div "FFFFFF" at bounding box center [172, 185] width 19 height 6
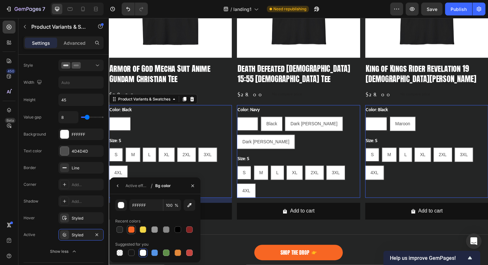
click at [132, 231] on div at bounding box center [131, 230] width 6 height 6
type input "F86525"
click at [212, 118] on div "Color: Black Black Black Black" at bounding box center [171, 120] width 125 height 26
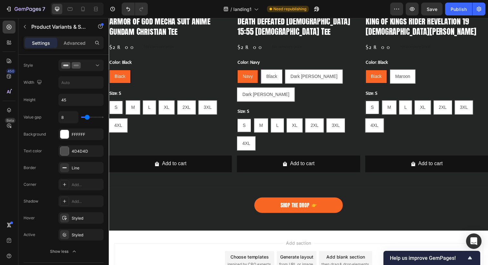
scroll to position [505, 0]
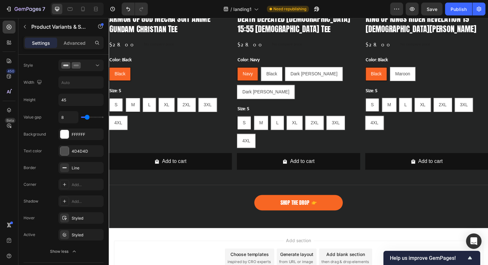
click at [134, 107] on span "M" at bounding box center [133, 106] width 4 height 5
click at [126, 100] on input "M M M" at bounding box center [125, 99] width 0 height 0
radio input "true"
click at [147, 92] on div "L" at bounding box center [149, 92] width 7 height 8
click at [143, 99] on input "L L L" at bounding box center [143, 99] width 0 height 0
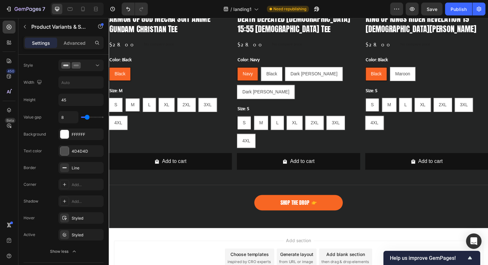
radio input "true"
click at [143, 66] on div "Color: Black Black Black Black" at bounding box center [171, 69] width 125 height 26
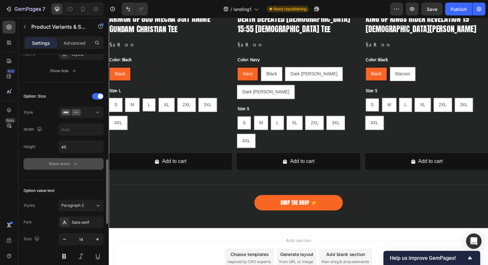
click at [65, 168] on button "Show more" at bounding box center [64, 164] width 80 height 12
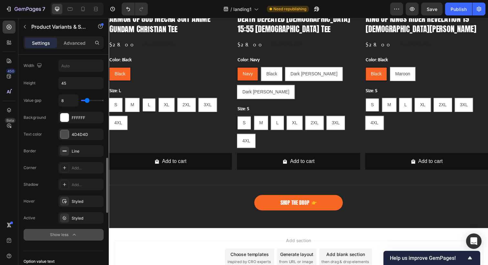
scroll to position [445, 0]
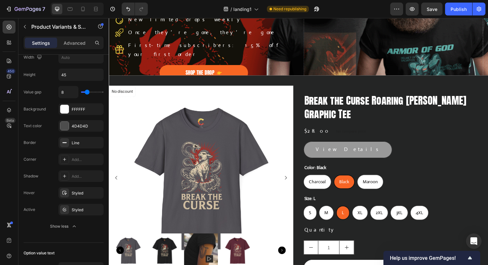
radio input "false"
radio input "true"
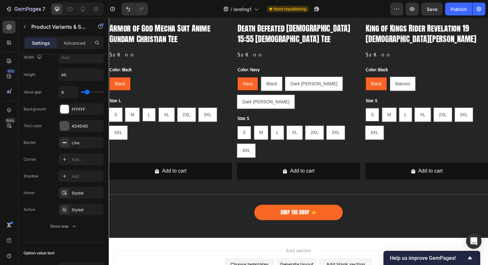
scroll to position [504, 0]
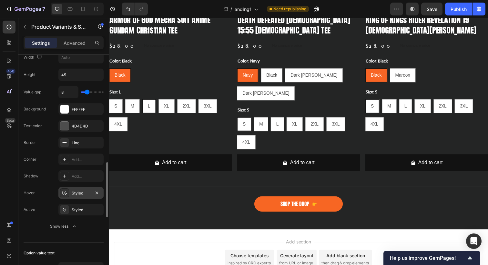
click at [76, 196] on div "Styled" at bounding box center [81, 194] width 19 height 6
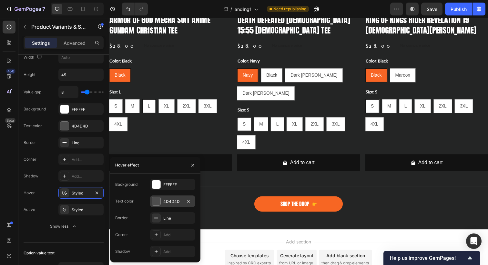
click at [171, 202] on div "4D4D4D" at bounding box center [172, 202] width 19 height 6
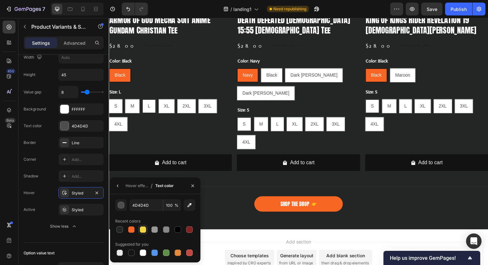
click at [142, 228] on div at bounding box center [143, 230] width 6 height 6
type input "F3D646"
click at [131, 185] on div "Hover effect" at bounding box center [136, 186] width 23 height 6
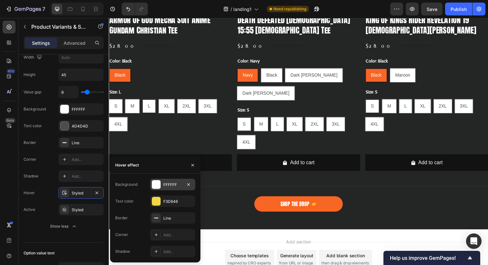
click at [163, 184] on div "FFFFFF" at bounding box center [172, 185] width 45 height 12
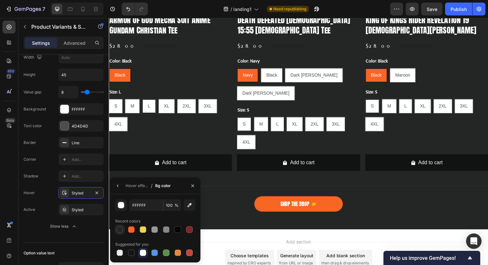
click at [120, 230] on div at bounding box center [119, 230] width 6 height 6
type input "242525"
click at [79, 210] on div "Styled" at bounding box center [81, 210] width 19 height 6
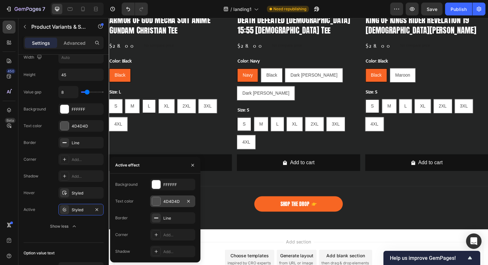
click at [169, 202] on div "4D4D4D" at bounding box center [172, 202] width 19 height 6
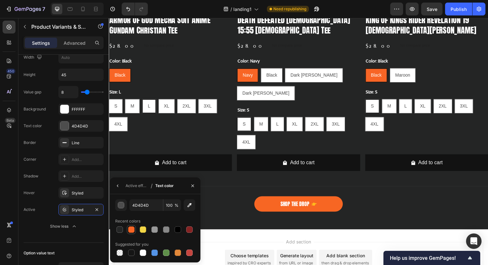
click at [132, 230] on div at bounding box center [131, 230] width 6 height 6
type input "F86525"
click at [45, 205] on div "Active Styled" at bounding box center [64, 210] width 80 height 12
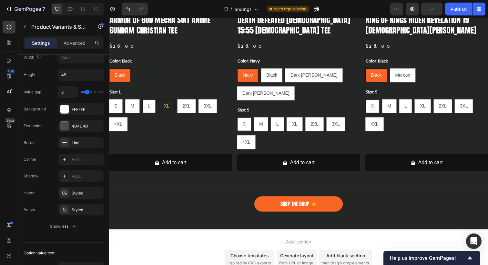
click at [164, 108] on div "XL" at bounding box center [168, 108] width 16 height 13
click at [159, 101] on input "XL XL XL" at bounding box center [159, 101] width 0 height 0
radio input "true"
click at [148, 111] on span "L" at bounding box center [149, 107] width 3 height 5
click at [143, 101] on input "L L L" at bounding box center [142, 101] width 0 height 0
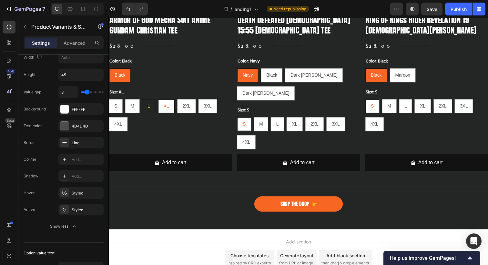
radio input "true"
click at [79, 193] on div "Styled" at bounding box center [81, 194] width 19 height 6
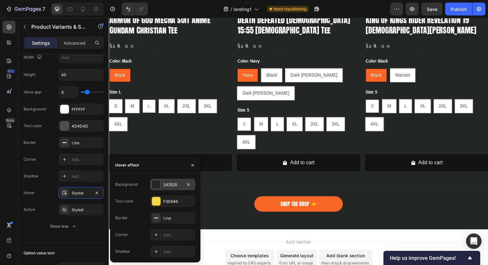
click at [167, 184] on div "242525" at bounding box center [172, 185] width 19 height 6
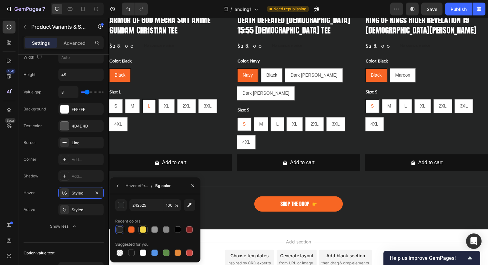
click at [144, 231] on div at bounding box center [143, 230] width 6 height 6
type input "F3D646"
click at [133, 188] on div "Hover effect" at bounding box center [136, 186] width 23 height 6
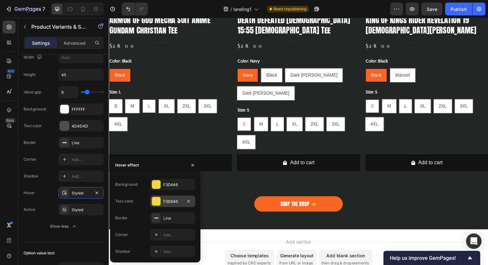
click at [166, 203] on div "F3D646" at bounding box center [172, 202] width 19 height 6
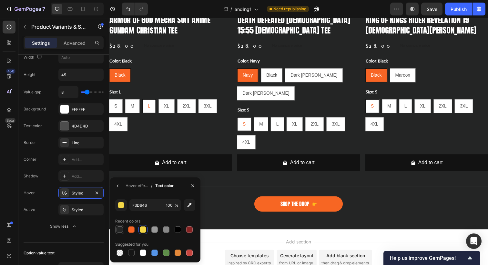
click at [122, 230] on div at bounding box center [119, 230] width 6 height 6
type input "242525"
click at [69, 211] on div "Styled" at bounding box center [80, 210] width 45 height 12
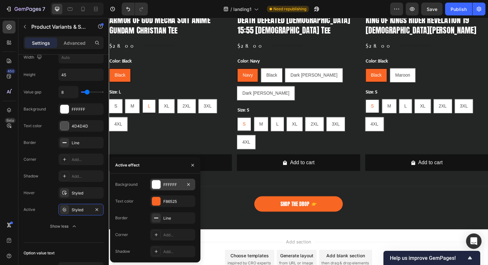
click at [166, 185] on div "FFFFFF" at bounding box center [172, 185] width 19 height 6
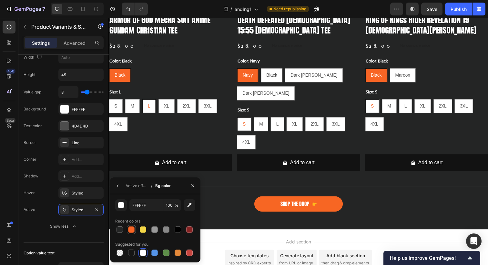
click at [132, 230] on div at bounding box center [131, 230] width 6 height 6
type input "F86525"
click at [134, 185] on div "Active effect" at bounding box center [136, 186] width 23 height 6
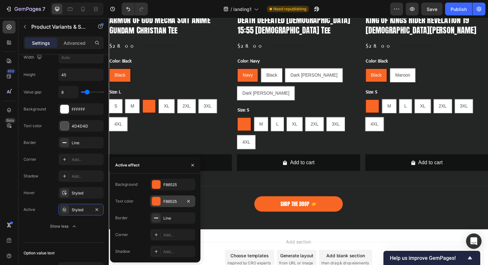
click at [167, 202] on div "F86525" at bounding box center [172, 202] width 19 height 6
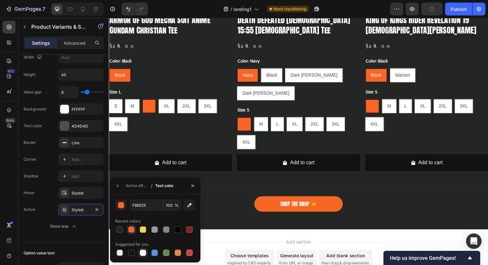
click at [142, 253] on div at bounding box center [143, 253] width 6 height 6
type input "FFFFFF"
click at [150, 145] on div "Color: Black Black Black Black Size: L S S S M M M L L L XL XL XL 2XL 2XL 2XL 3…" at bounding box center [171, 104] width 125 height 95
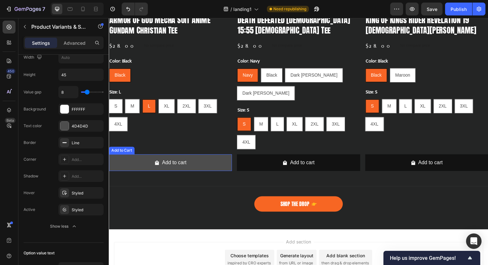
click at [139, 163] on button "Add to cart" at bounding box center [171, 165] width 125 height 17
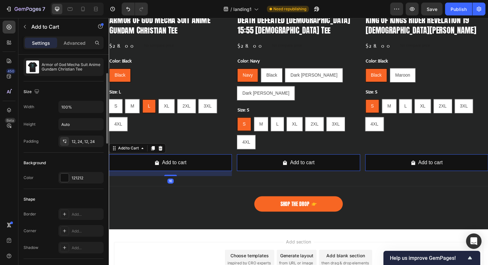
scroll to position [61, 0]
click at [78, 179] on div "121212" at bounding box center [81, 178] width 19 height 6
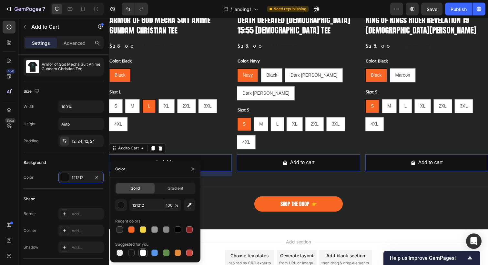
click at [141, 254] on div at bounding box center [143, 253] width 6 height 6
type input "FFFFFF"
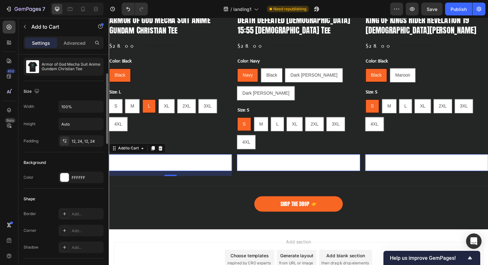
click at [77, 159] on div "Background" at bounding box center [64, 163] width 80 height 10
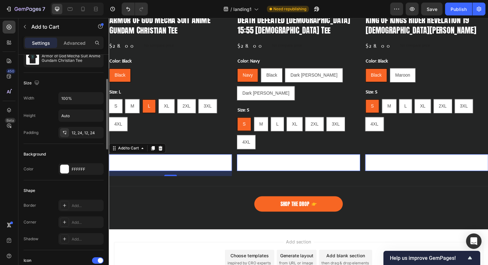
scroll to position [74, 0]
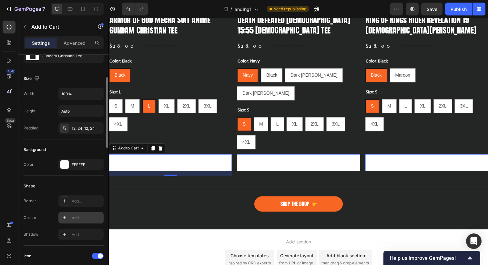
click at [65, 218] on icon at bounding box center [64, 217] width 5 height 5
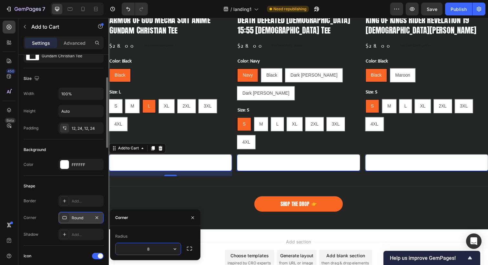
click at [89, 219] on div "Round" at bounding box center [81, 218] width 19 height 6
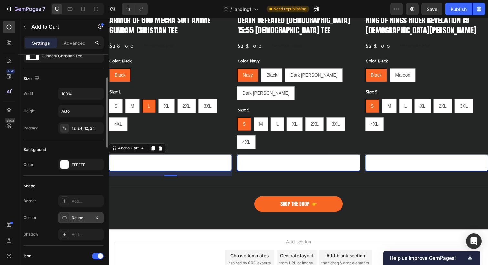
click at [81, 218] on div "Round" at bounding box center [81, 218] width 19 height 6
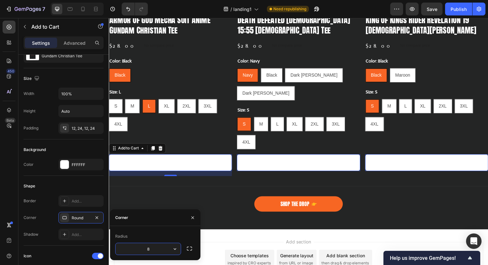
click at [142, 246] on input "8" at bounding box center [147, 249] width 65 height 12
click at [177, 248] on icon "button" at bounding box center [175, 249] width 6 height 6
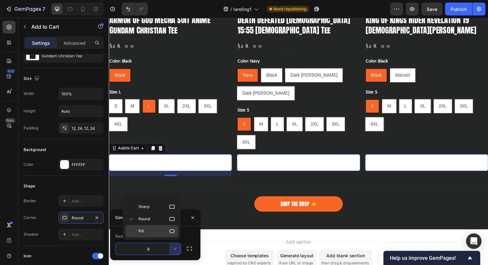
click at [166, 230] on p "Pill" at bounding box center [156, 231] width 37 height 6
type input "9999"
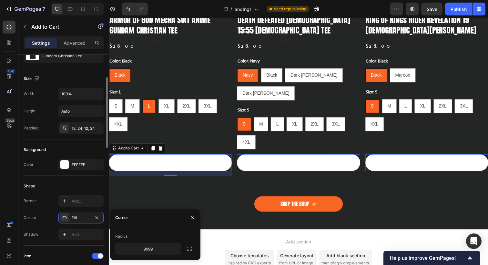
click at [71, 187] on div "Shape" at bounding box center [64, 186] width 80 height 10
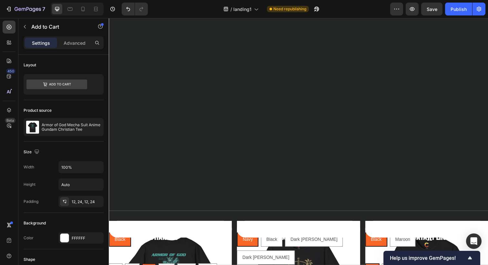
scroll to position [560, 0]
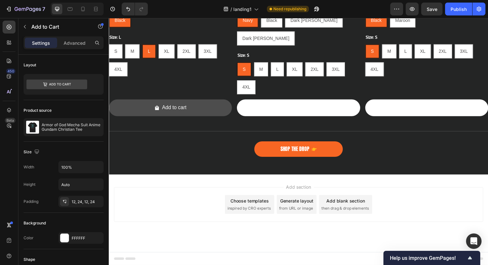
click at [197, 104] on button "Add to cart" at bounding box center [171, 109] width 125 height 17
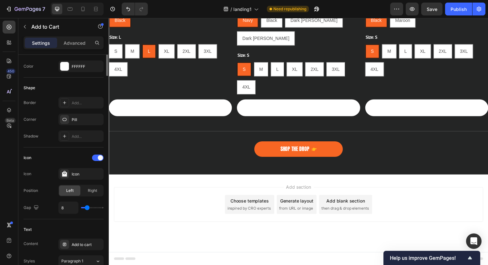
scroll to position [189, 0]
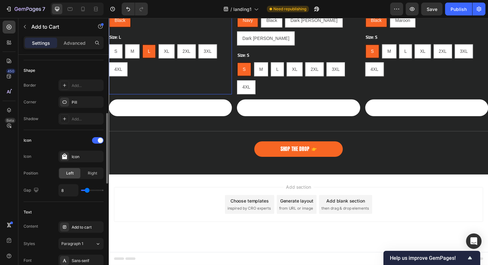
click at [192, 90] on div "Color: Black Black Black Black Size: L S S S M M M L L L XL XL XL 2XL 2XL 2XL 3…" at bounding box center [171, 48] width 125 height 95
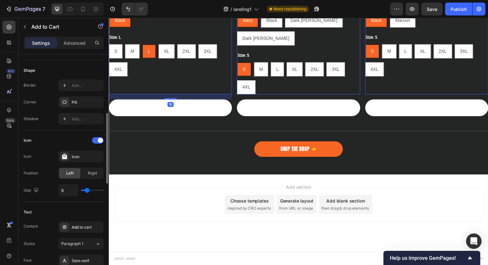
scroll to position [0, 0]
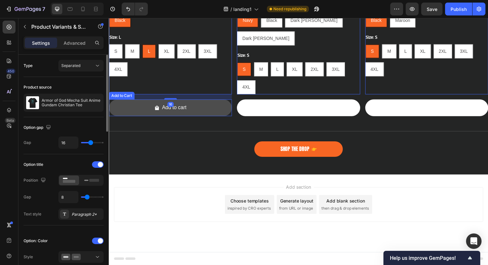
click at [210, 103] on button "Add to cart" at bounding box center [171, 109] width 125 height 17
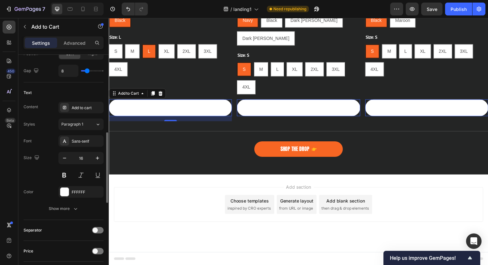
scroll to position [294, 0]
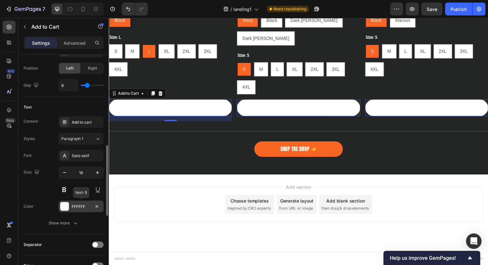
click at [78, 207] on div "FFFFFF" at bounding box center [81, 207] width 19 height 6
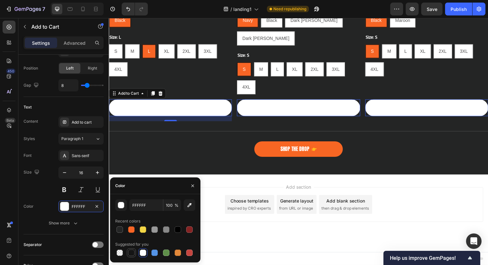
click at [128, 253] on div at bounding box center [131, 253] width 6 height 6
type input "151515"
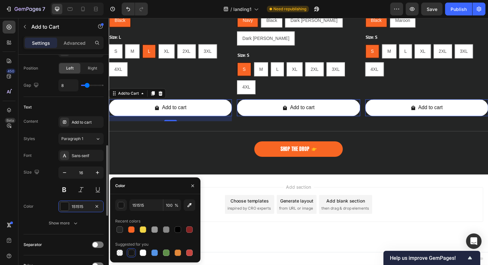
click at [41, 192] on div "Size 16" at bounding box center [64, 181] width 80 height 29
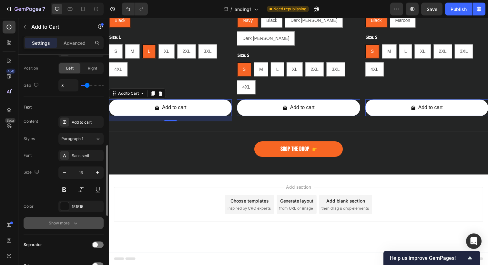
click at [68, 227] on button "Show more" at bounding box center [64, 224] width 80 height 12
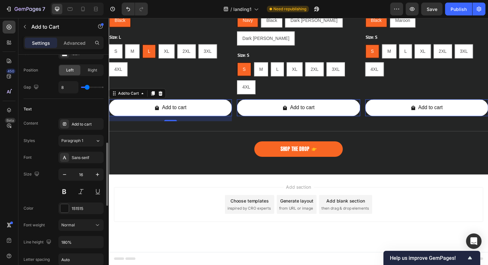
scroll to position [287, 0]
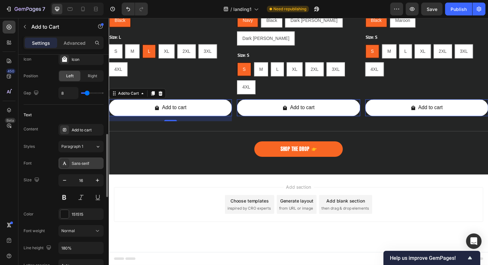
click at [81, 163] on div "Sans-serif" at bounding box center [87, 164] width 30 height 6
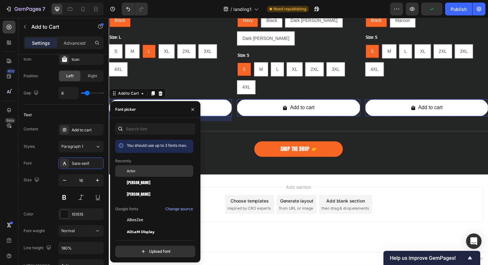
click at [133, 173] on span "Actor" at bounding box center [131, 171] width 9 height 6
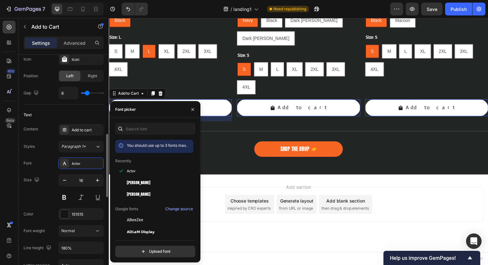
click at [31, 195] on div "Size 16" at bounding box center [64, 188] width 80 height 29
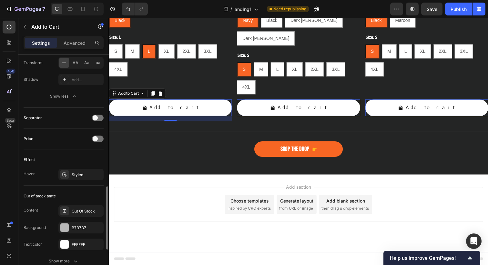
scroll to position [511, 0]
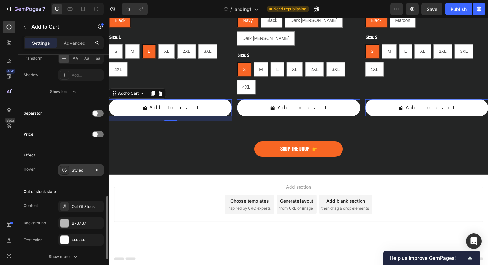
click at [76, 172] on div "Styled" at bounding box center [81, 171] width 19 height 6
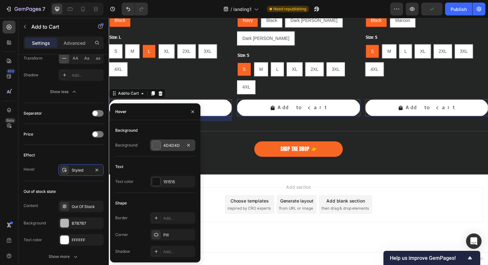
click at [172, 146] on div "4D4D4D" at bounding box center [172, 146] width 19 height 6
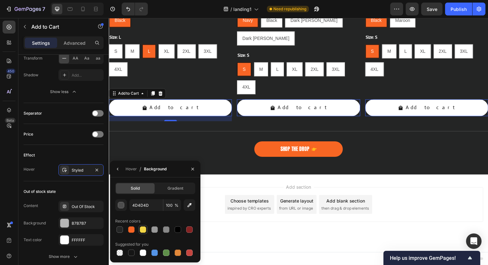
click at [142, 230] on div at bounding box center [143, 230] width 6 height 6
type input "F3D646"
click at [130, 170] on div "Hover" at bounding box center [130, 169] width 11 height 6
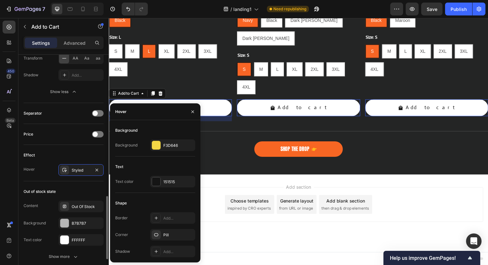
click at [68, 150] on div "Effect" at bounding box center [64, 155] width 80 height 10
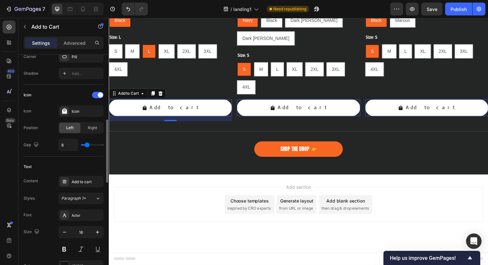
scroll to position [232, 0]
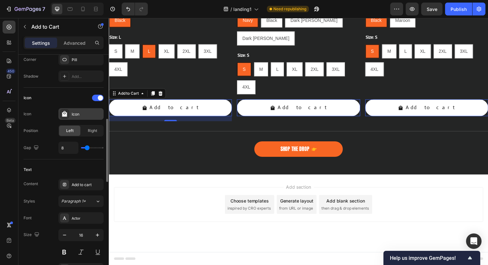
click at [73, 112] on div "Icon" at bounding box center [87, 115] width 30 height 6
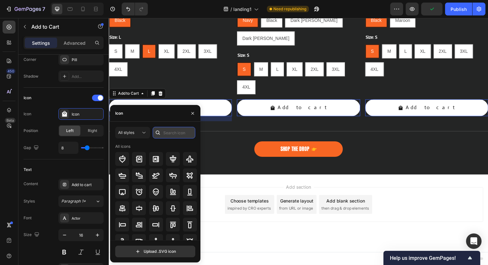
click at [173, 132] on input "text" at bounding box center [174, 133] width 43 height 12
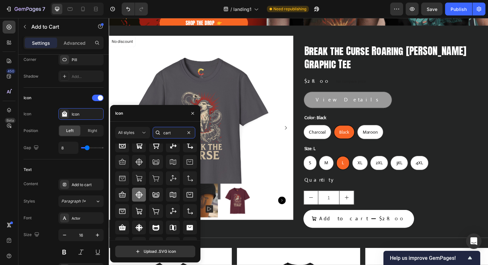
scroll to position [30, 0]
type input "cart"
click at [136, 210] on icon at bounding box center [139, 211] width 8 height 8
click at [68, 87] on div "Shape Border Add... Corner Pill Shadow Add..." at bounding box center [64, 53] width 80 height 70
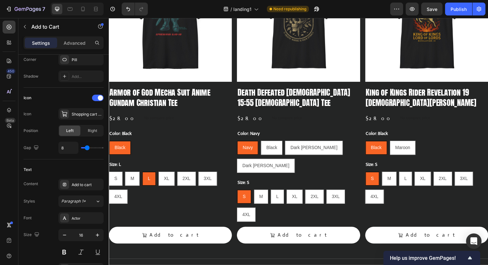
scroll to position [434, 0]
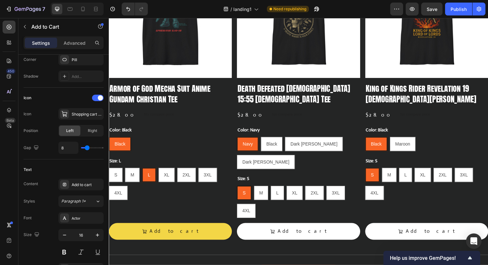
click at [125, 234] on button "Add to cart" at bounding box center [171, 236] width 125 height 17
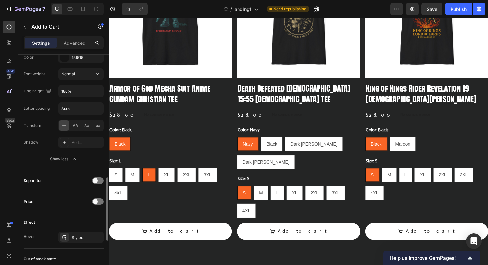
scroll to position [452, 0]
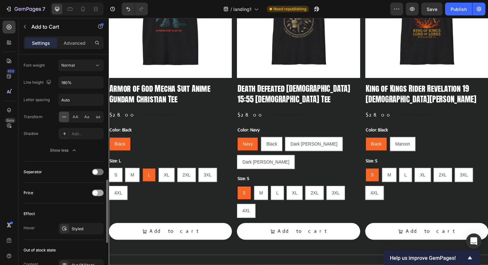
click at [97, 193] on span at bounding box center [95, 193] width 5 height 5
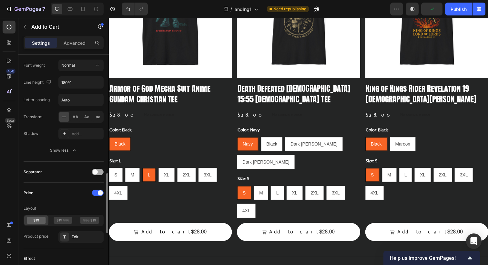
click at [98, 174] on div at bounding box center [98, 172] width 12 height 6
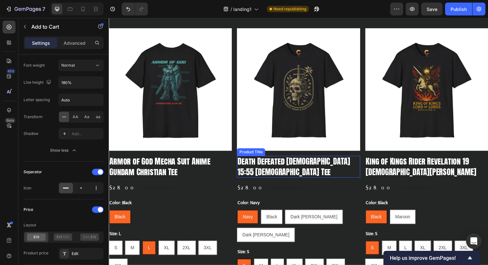
scroll to position [383, 0]
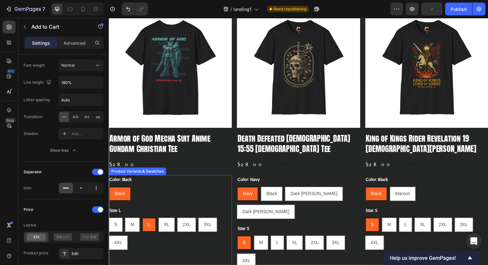
click at [154, 194] on div "Black Black Black" at bounding box center [171, 198] width 125 height 15
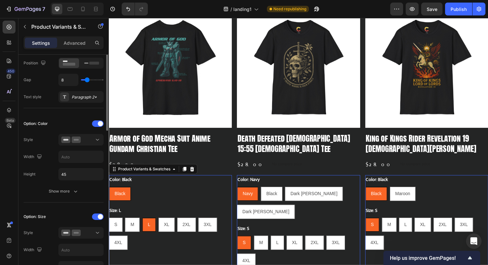
scroll to position [122, 0]
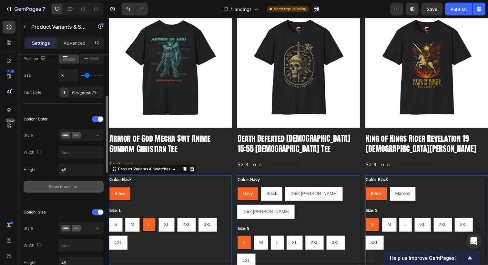
click at [66, 187] on div "Show more" at bounding box center [64, 187] width 30 height 6
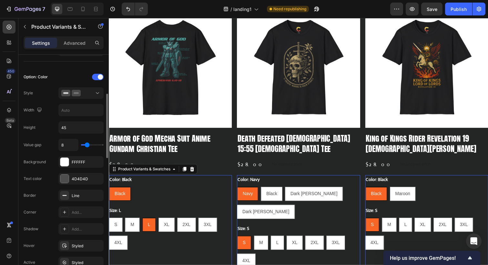
scroll to position [166, 0]
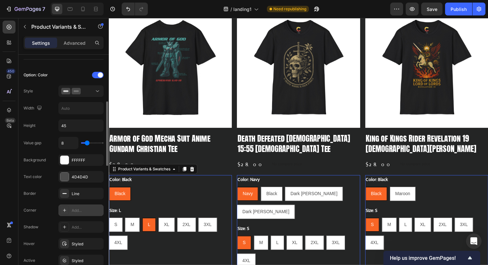
click at [76, 209] on div "Add..." at bounding box center [87, 211] width 30 height 6
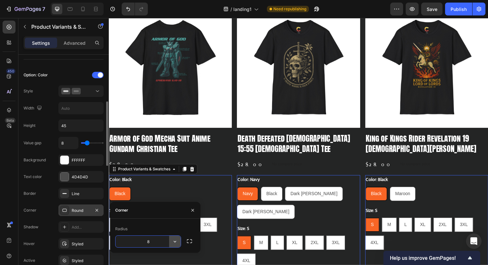
click at [172, 239] on icon "button" at bounding box center [175, 242] width 6 height 6
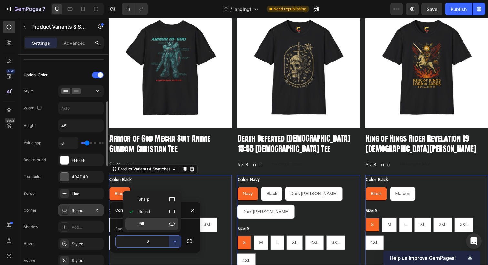
click at [170, 223] on icon at bounding box center [172, 224] width 6 height 6
type input "9999"
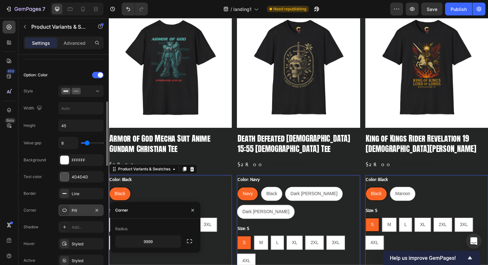
click at [199, 190] on div "Color: Black Black Black Black" at bounding box center [171, 192] width 125 height 26
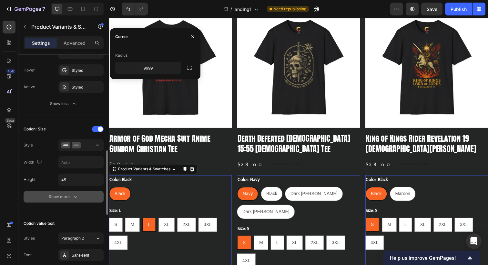
click at [67, 198] on div "Show more" at bounding box center [64, 197] width 30 height 6
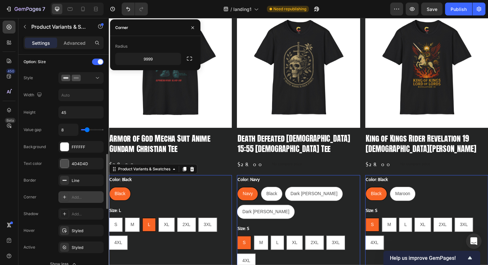
scroll to position [408, 0]
click at [88, 195] on div "Add..." at bounding box center [87, 197] width 30 height 6
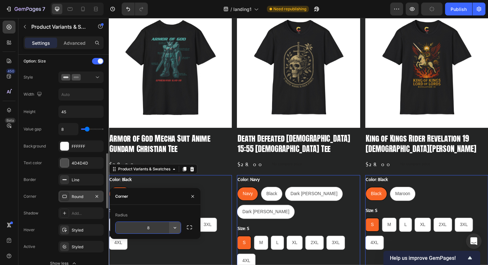
click at [177, 230] on icon "button" at bounding box center [175, 228] width 6 height 6
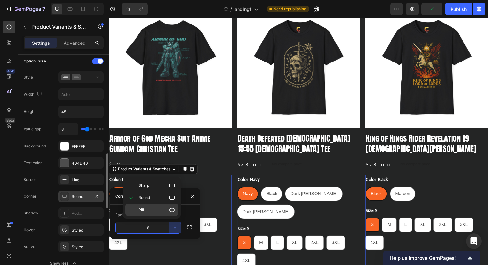
click at [170, 212] on icon at bounding box center [172, 210] width 6 height 6
type input "9999"
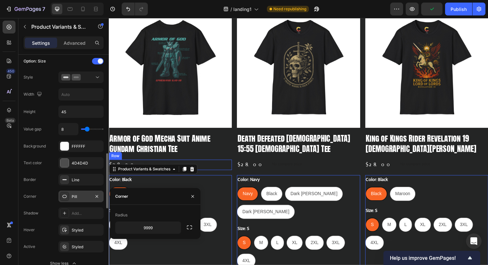
click at [218, 169] on div "$28.00 Product Price Product Price No compare price Product Price Row" at bounding box center [171, 168] width 125 height 11
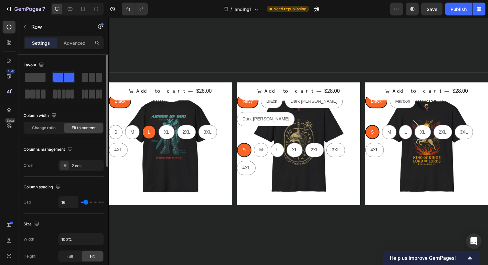
scroll to position [440, 0]
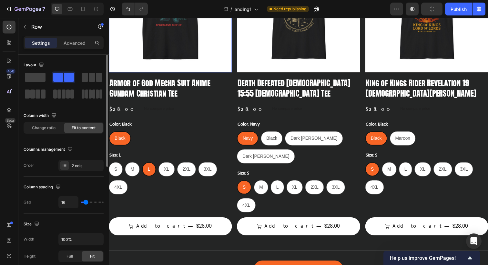
click at [172, 49] on img at bounding box center [171, 10] width 125 height 125
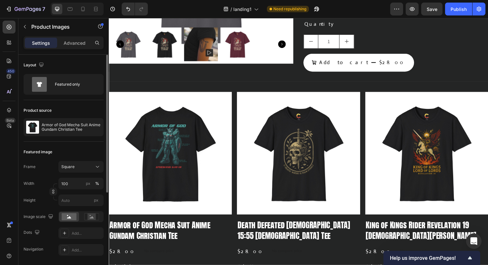
scroll to position [307, 0]
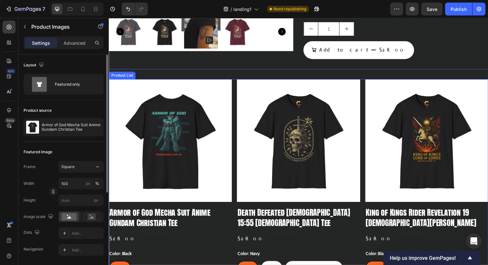
click at [234, 117] on div "Product Images Armor of God Mecha Suit Anime Gundam Christian Tee Product Title…" at bounding box center [302, 229] width 387 height 297
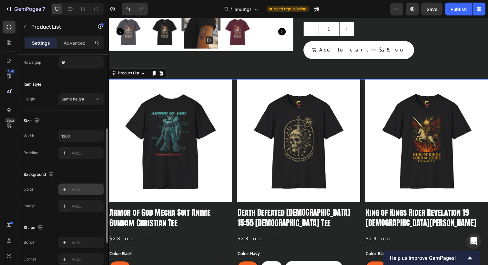
scroll to position [152, 0]
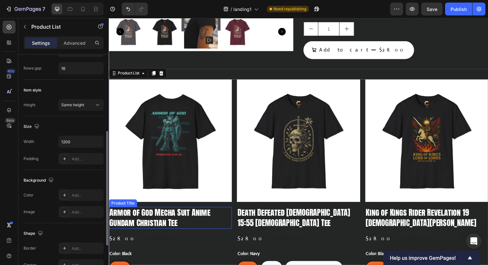
click at [221, 223] on h2 "Armor of God Mecha Suit Anime Gundam Christian Tee" at bounding box center [171, 222] width 125 height 22
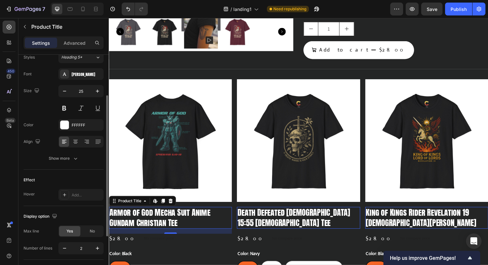
scroll to position [65, 0]
click at [75, 158] on icon "button" at bounding box center [75, 158] width 3 height 2
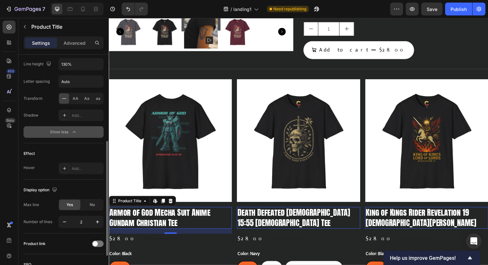
scroll to position [183, 0]
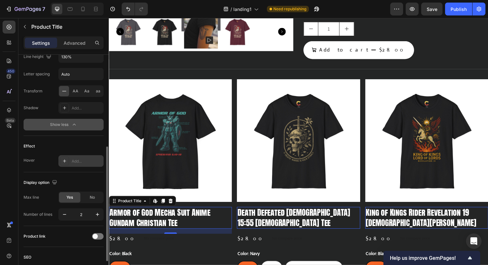
click at [76, 162] on div "Add..." at bounding box center [87, 162] width 30 height 6
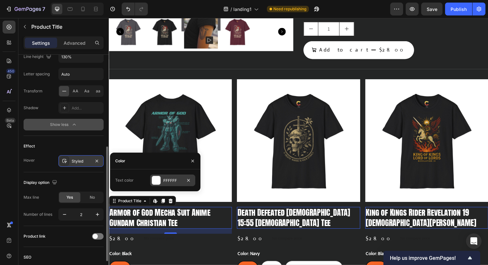
click at [172, 183] on div "FFFFFF" at bounding box center [172, 181] width 19 height 6
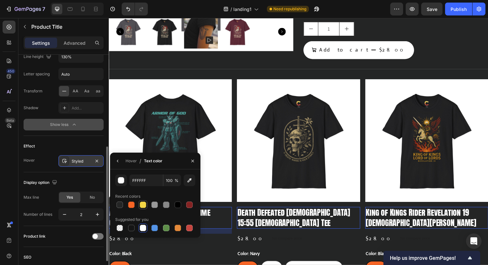
click at [143, 206] on div at bounding box center [143, 205] width 6 height 6
type input "F3D646"
click at [48, 160] on div "Hover Styled" at bounding box center [64, 161] width 80 height 12
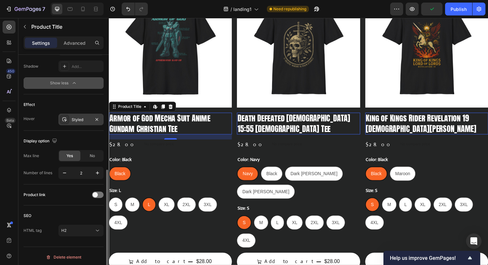
scroll to position [227, 0]
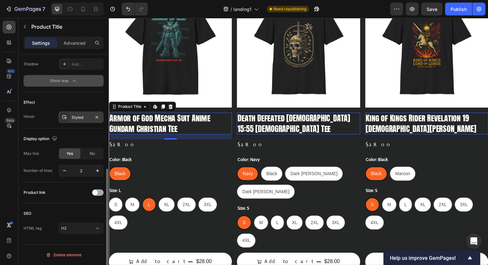
click at [97, 193] on span at bounding box center [95, 192] width 5 height 5
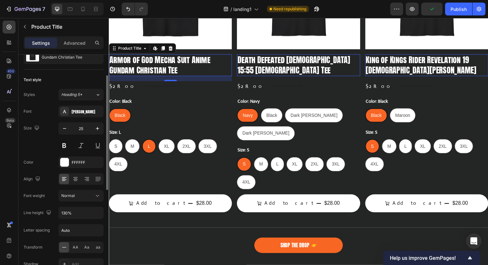
scroll to position [0, 0]
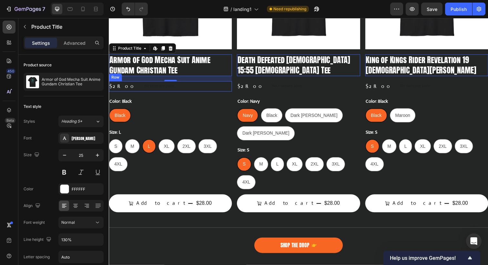
click at [182, 91] on div "$28.00 Product Price Product Price No compare price Product Price Row" at bounding box center [171, 88] width 125 height 11
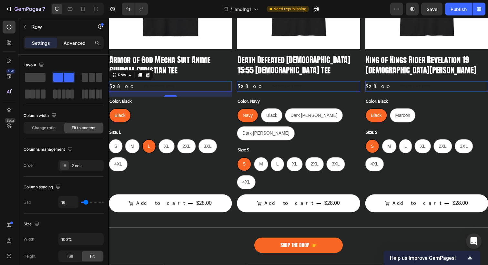
click at [78, 45] on p "Advanced" at bounding box center [75, 43] width 22 height 7
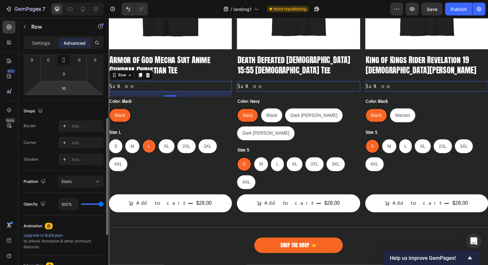
scroll to position [121, 0]
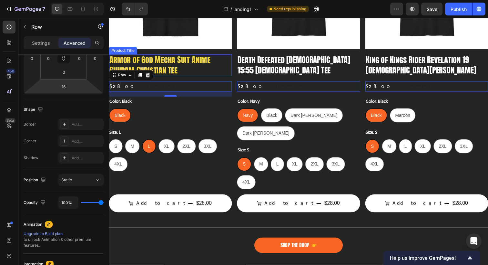
click at [152, 61] on h2 "Armor of God Mecha Suit Anime Gundam Christian Tee" at bounding box center [171, 66] width 125 height 22
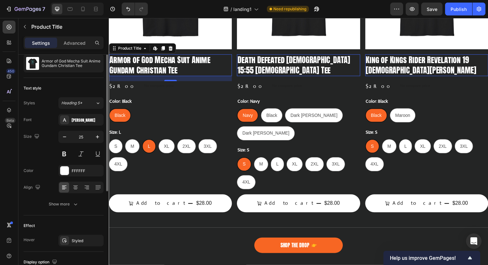
scroll to position [31, 0]
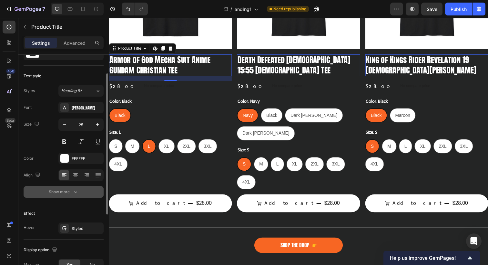
click at [74, 196] on button "Show more" at bounding box center [64, 192] width 80 height 12
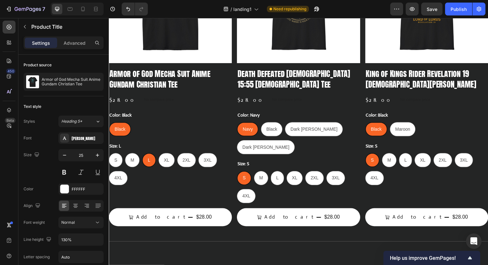
scroll to position [0, 0]
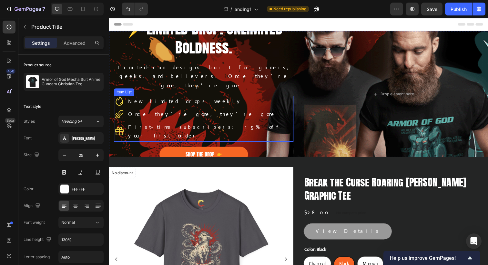
click at [174, 117] on p "Once they’re gone, they’re gone" at bounding box center [212, 116] width 168 height 9
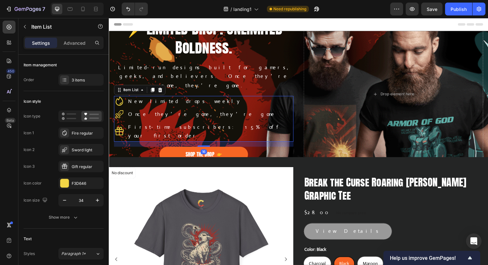
click at [161, 117] on p "Once they’re gone, they’re gone" at bounding box center [212, 116] width 168 height 9
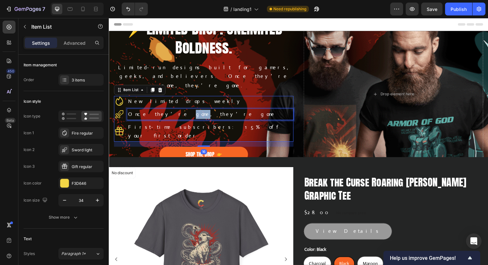
click at [161, 117] on p "Once they’re gone, they’re gone" at bounding box center [212, 116] width 168 height 9
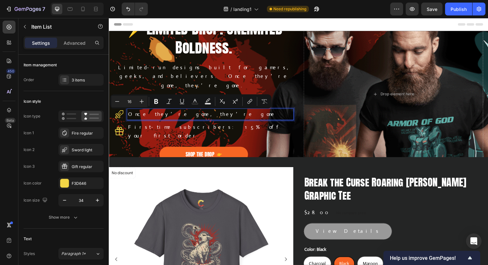
click at [173, 119] on p "Once they’re gone, they’re gone" at bounding box center [212, 116] width 168 height 9
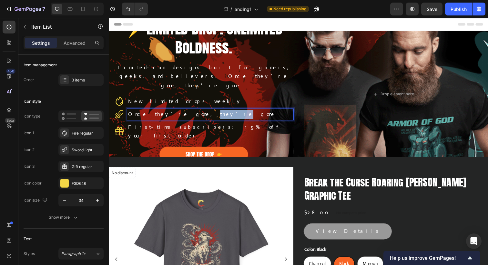
click at [173, 119] on p "Once they’re gone, they’re gone" at bounding box center [212, 116] width 168 height 9
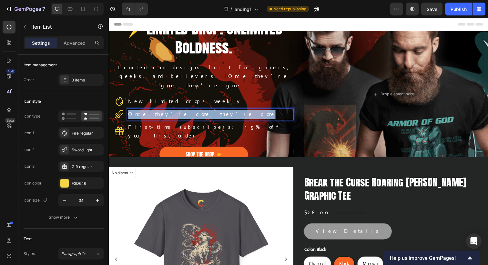
click at [173, 119] on p "Once they’re gone, they’re gone" at bounding box center [212, 116] width 168 height 9
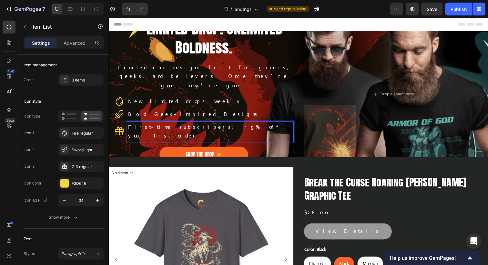
click at [152, 127] on p "First-time subscribers: 15% off your first order" at bounding box center [212, 134] width 168 height 19
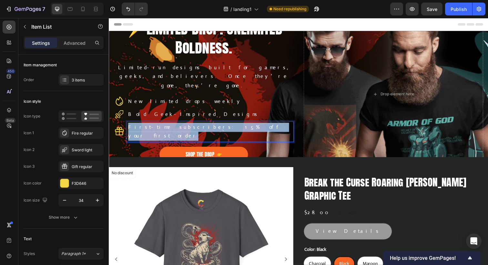
click at [152, 127] on p "First-time subscribers: 15% off your first order" at bounding box center [212, 134] width 168 height 19
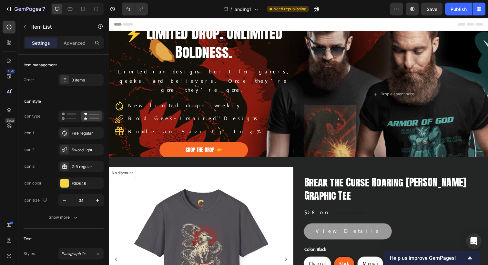
click at [213, 129] on div "New limited drops weekly Bold Geek-Inspired Designs Bundle and Save Up To 30%" at bounding box center [205, 120] width 183 height 37
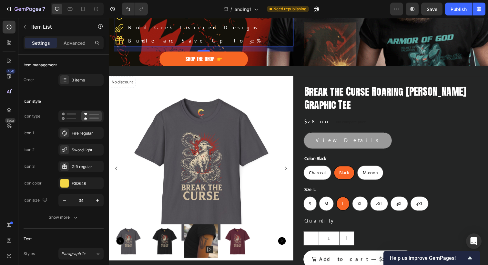
scroll to position [105, 0]
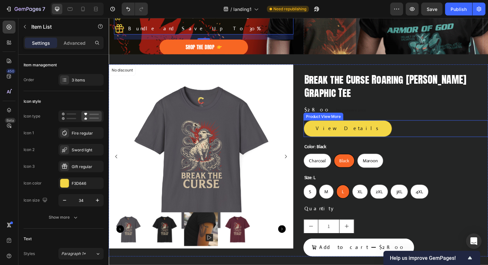
click at [326, 133] on button "View Details" at bounding box center [352, 131] width 90 height 17
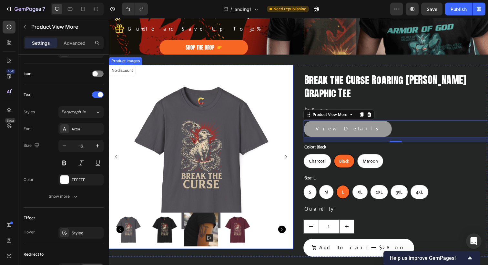
scroll to position [106, 0]
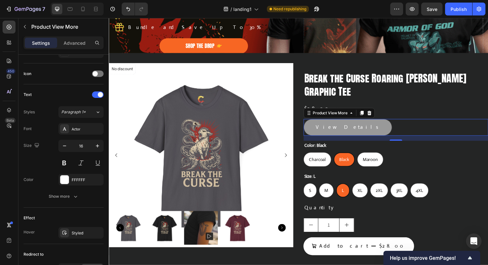
click at [424, 134] on div "View Details" at bounding box center [401, 129] width 188 height 17
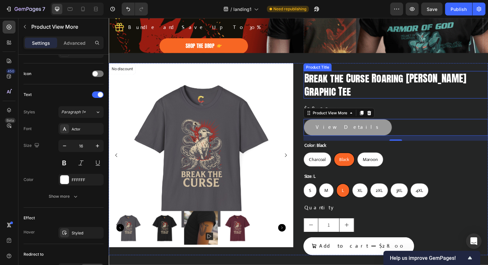
click at [377, 92] on h2 "Break the Curse Roaring [PERSON_NAME] Graphic Tee" at bounding box center [401, 86] width 188 height 28
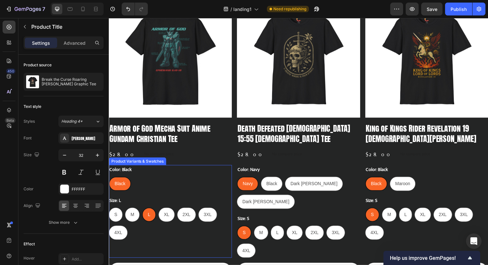
scroll to position [397, 0]
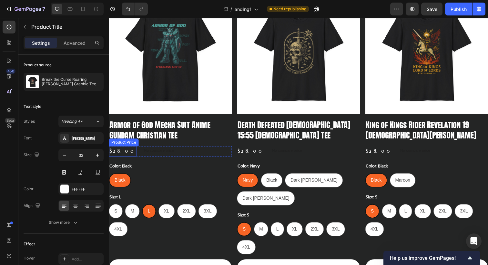
click at [118, 157] on div "$28.00 Product Price Product Price" at bounding box center [123, 154] width 28 height 11
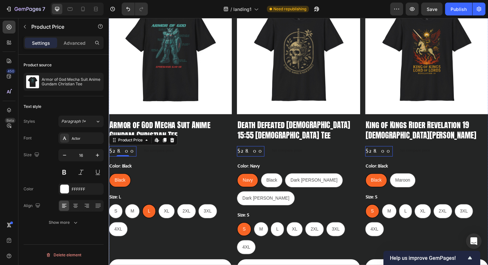
click at [138, 165] on div "Color: Black Black Black Black" at bounding box center [171, 178] width 125 height 26
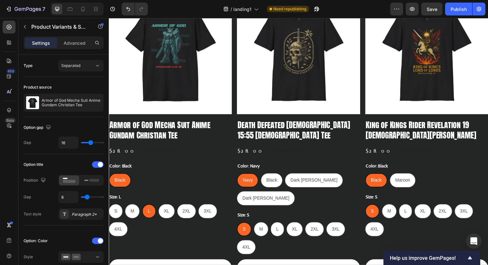
click at [211, 160] on div "Product Images Armor of God Mecha Suit Anime Gundam Christian Tee Product Title…" at bounding box center [171, 139] width 125 height 297
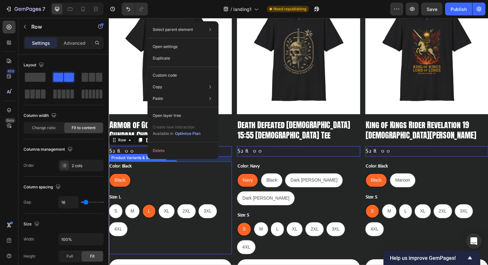
click at [143, 162] on div "Product Variants & Swatches" at bounding box center [138, 161] width 56 height 6
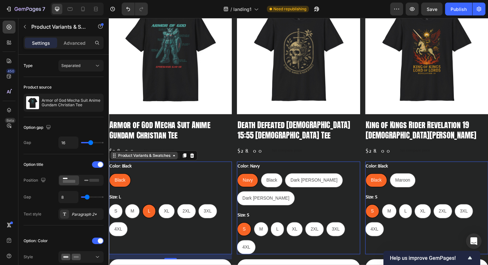
click at [176, 159] on icon at bounding box center [175, 158] width 5 height 5
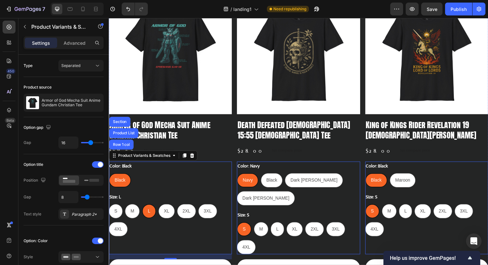
click at [213, 160] on div "Product Images Armor of God Mecha Suit Anime Gundam Christian Tee Product Title…" at bounding box center [171, 139] width 125 height 297
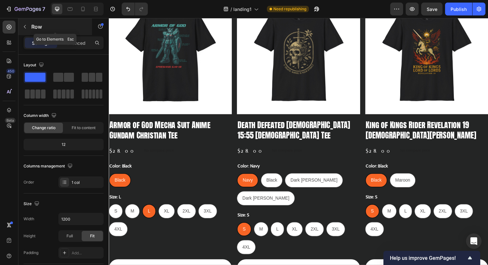
click at [24, 27] on icon "button" at bounding box center [25, 27] width 2 height 4
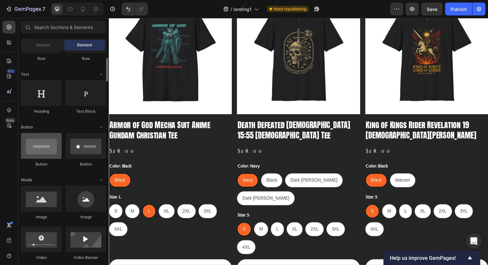
scroll to position [77, 0]
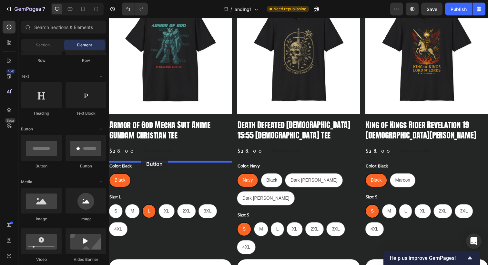
drag, startPoint x: 146, startPoint y: 164, endPoint x: 142, endPoint y: 161, distance: 5.1
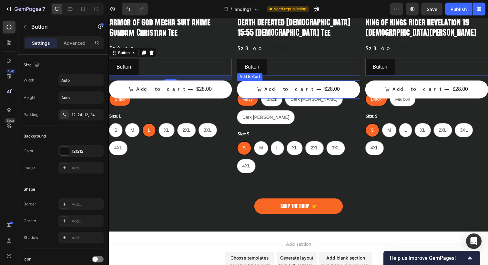
scroll to position [523, 0]
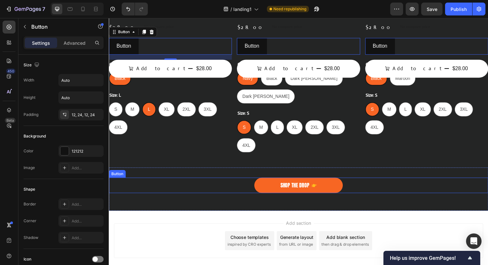
click at [208, 189] on div "Shop THE DROP Button" at bounding box center [302, 189] width 387 height 16
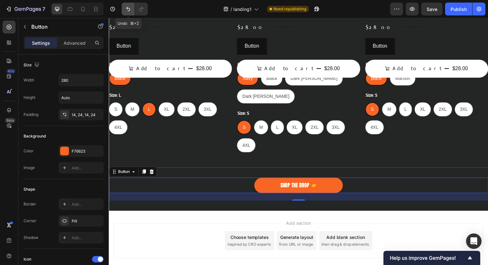
click at [126, 8] on icon "Undo/Redo" at bounding box center [128, 9] width 4 height 4
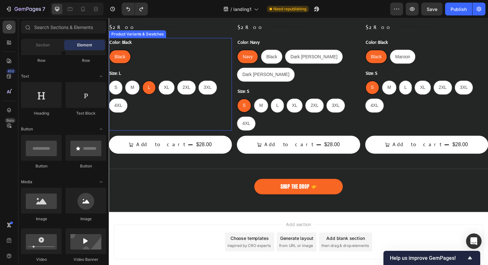
click at [164, 128] on div "Color: Black Black Black Black Size: L S S S M M M L L L XL XL XL 2XL 2XL 2XL 3…" at bounding box center [171, 85] width 125 height 95
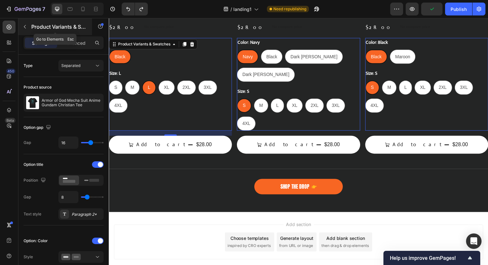
click at [24, 24] on icon "button" at bounding box center [24, 26] width 5 height 5
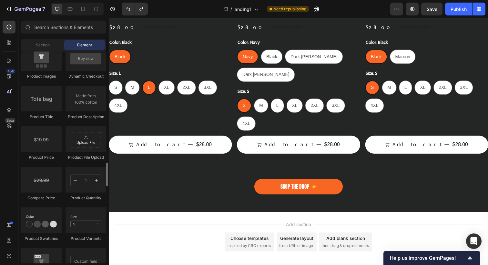
scroll to position [1016, 0]
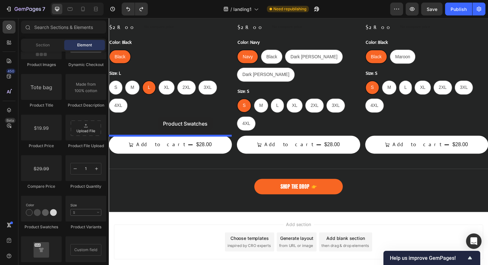
drag, startPoint x: 150, startPoint y: 224, endPoint x: 159, endPoint y: 120, distance: 104.8
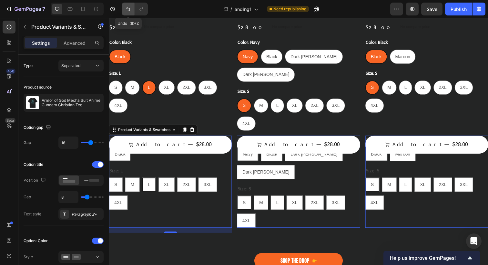
click at [126, 10] on icon "Undo/Redo" at bounding box center [128, 9] width 6 height 6
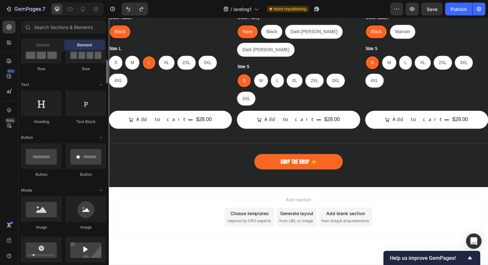
scroll to position [69, 0]
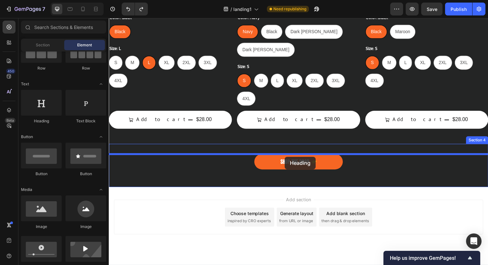
drag, startPoint x: 148, startPoint y: 124, endPoint x: 288, endPoint y: 160, distance: 145.3
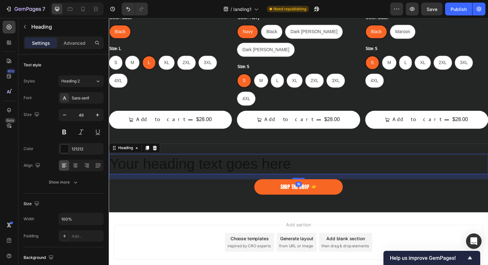
click at [246, 165] on h2 "Your heading text goes here" at bounding box center [302, 167] width 387 height 21
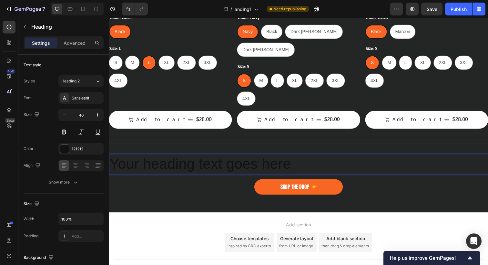
click at [220, 167] on p "Your heading text goes here" at bounding box center [302, 167] width 386 height 19
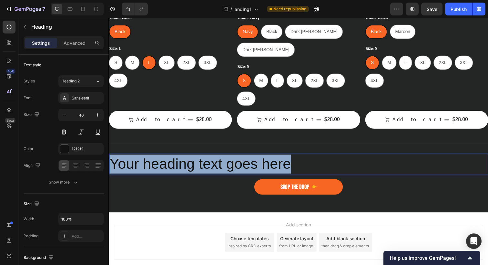
click at [220, 167] on p "Your heading text goes here" at bounding box center [302, 167] width 386 height 19
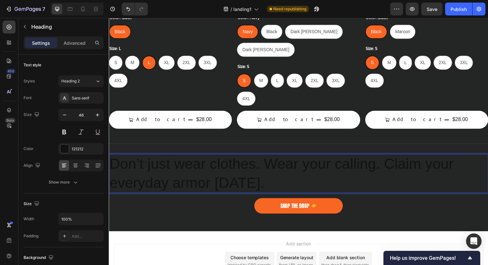
click at [200, 164] on p "Don’t just wear clothes. Wear your calling. Claim your everyday armor [DATE]." at bounding box center [302, 177] width 386 height 39
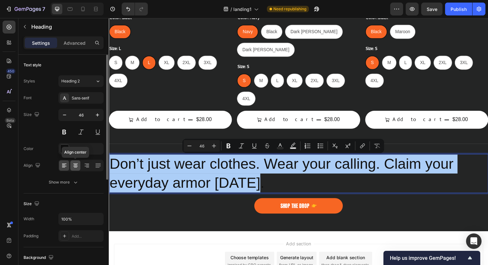
click at [74, 166] on icon at bounding box center [75, 166] width 5 height 1
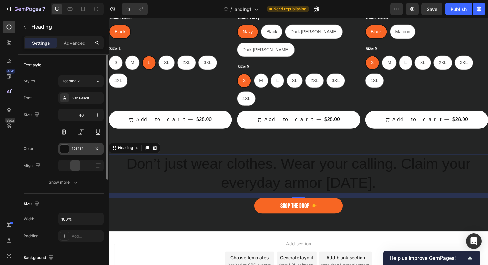
click at [81, 153] on div "121212" at bounding box center [80, 149] width 45 height 12
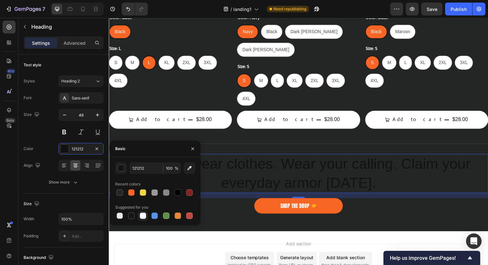
click at [143, 215] on div at bounding box center [143, 216] width 6 height 6
type input "FFFFFF"
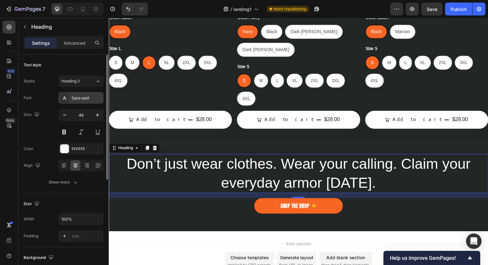
click at [83, 100] on div "Sans-serif" at bounding box center [87, 98] width 30 height 6
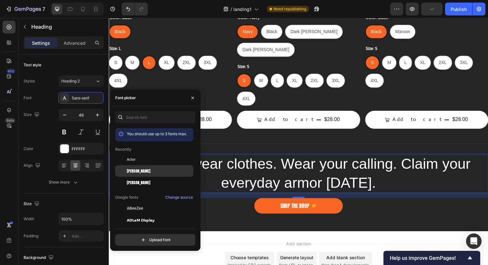
click at [131, 170] on span "[PERSON_NAME]" at bounding box center [139, 171] width 24 height 6
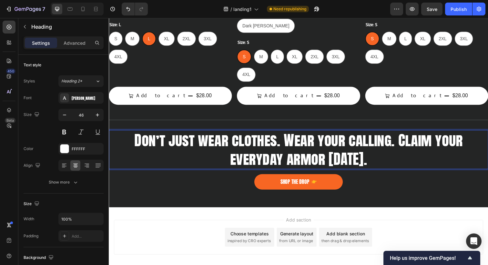
scroll to position [574, 0]
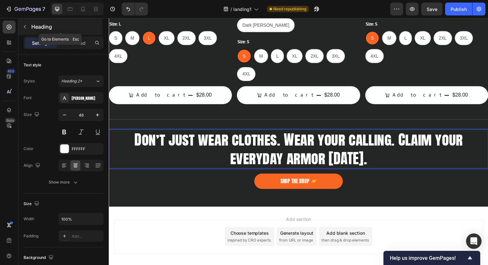
click at [26, 27] on icon "button" at bounding box center [24, 26] width 5 height 5
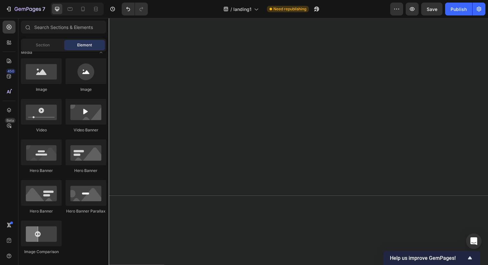
scroll to position [0, 0]
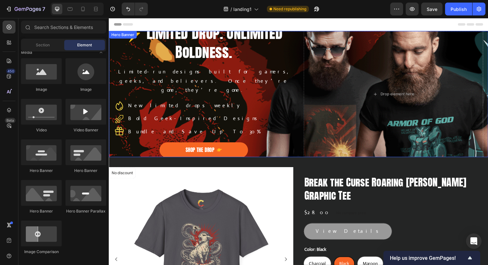
click at [300, 67] on div "⚡ Limited Drop. Unlimited Boldness. Heading Limited-run designs built for gamer…" at bounding box center [302, 96] width 387 height 148
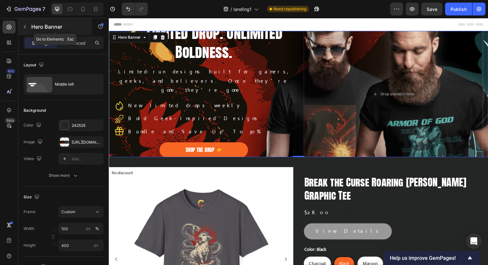
click at [26, 24] on button "button" at bounding box center [25, 27] width 10 height 10
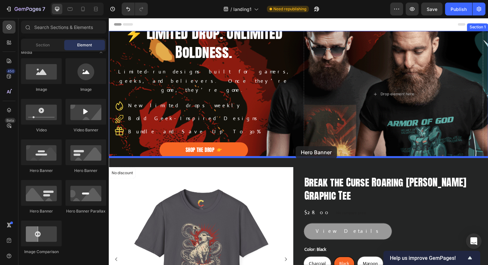
drag, startPoint x: 191, startPoint y: 173, endPoint x: 299, endPoint y: 149, distance: 111.1
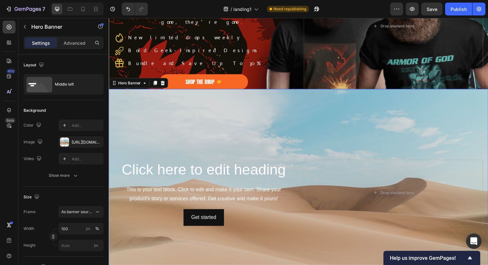
scroll to position [77, 0]
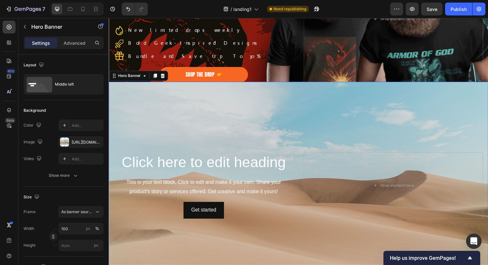
click at [337, 99] on div "Background Image" at bounding box center [302, 189] width 387 height 212
click at [414, 8] on icon "button" at bounding box center [412, 9] width 5 height 4
click at [163, 76] on icon at bounding box center [163, 76] width 5 height 5
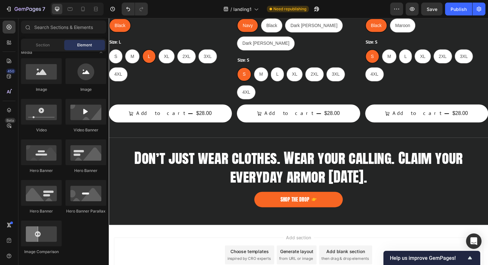
scroll to position [556, 0]
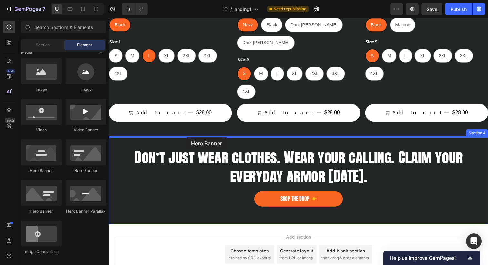
drag, startPoint x: 151, startPoint y: 175, endPoint x: 187, endPoint y: 141, distance: 50.4
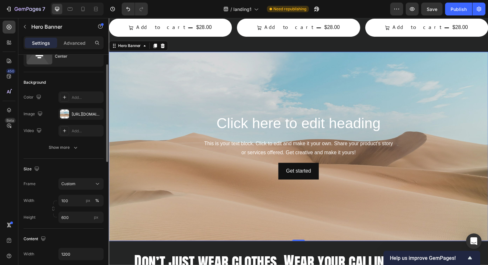
scroll to position [30, 0]
click at [273, 176] on div "Get started Button" at bounding box center [302, 174] width 377 height 17
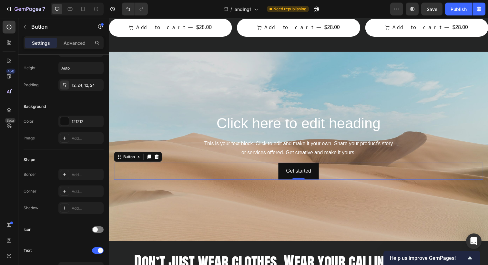
scroll to position [0, 0]
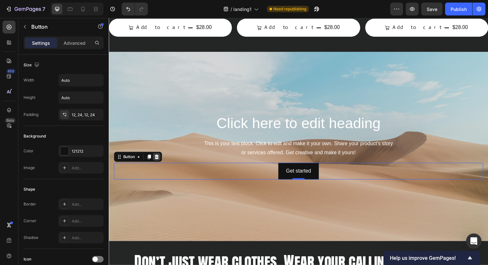
click at [158, 158] on icon at bounding box center [157, 159] width 5 height 5
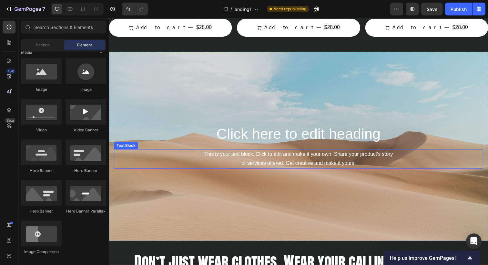
click at [248, 161] on div "This is your text block. Click to edit and make it your own. Share your product…" at bounding box center [302, 162] width 377 height 20
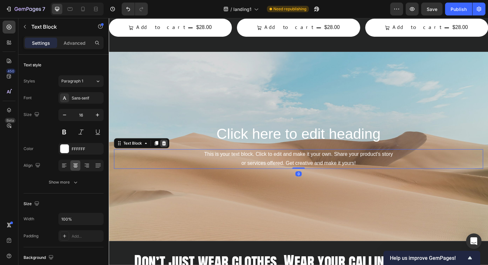
click at [164, 147] on icon at bounding box center [164, 146] width 5 height 5
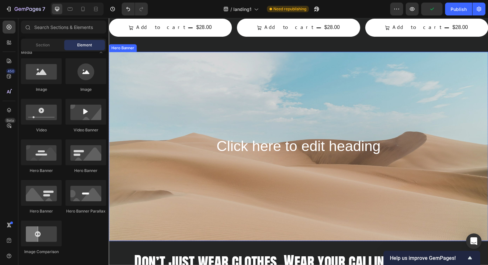
click at [179, 88] on div "Background Image" at bounding box center [302, 150] width 387 height 194
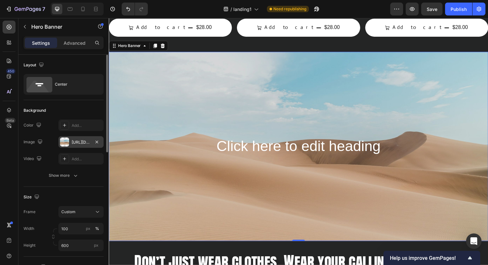
click at [66, 140] on div at bounding box center [64, 142] width 9 height 9
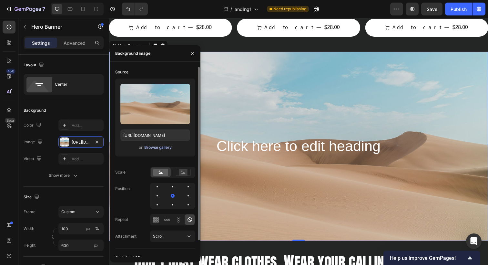
click at [152, 147] on div "Browse gallery" at bounding box center [157, 148] width 27 height 6
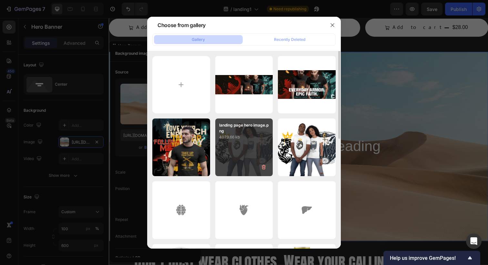
click at [251, 137] on p "4079.66 kb" at bounding box center [244, 137] width 50 height 6
type input "[URL][DOMAIN_NAME]"
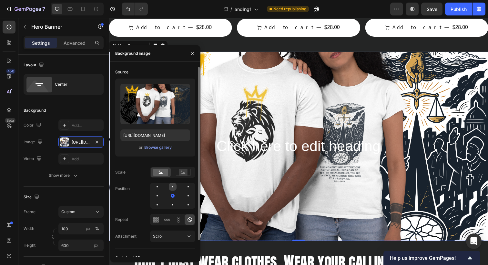
click at [173, 184] on div at bounding box center [173, 187] width 8 height 8
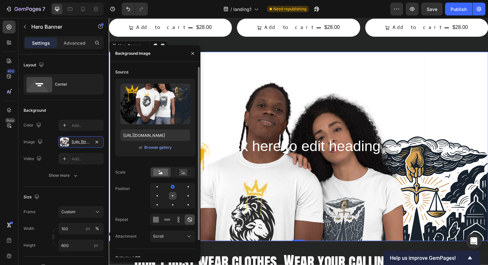
click at [173, 195] on div at bounding box center [173, 196] width 8 height 8
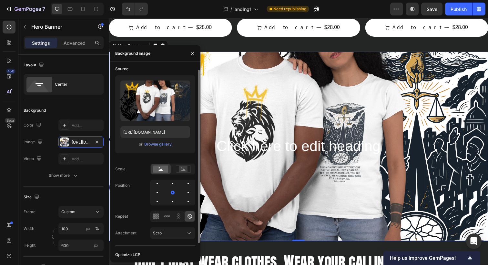
scroll to position [5, 0]
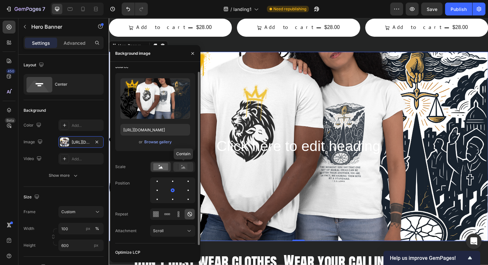
click at [184, 166] on rect at bounding box center [183, 167] width 8 height 6
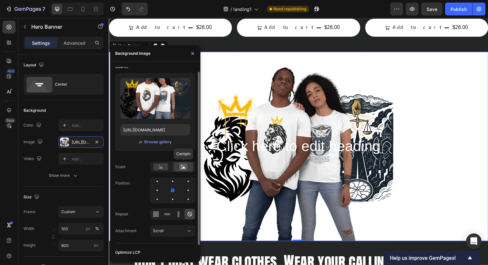
click at [184, 166] on rect at bounding box center [183, 167] width 8 height 6
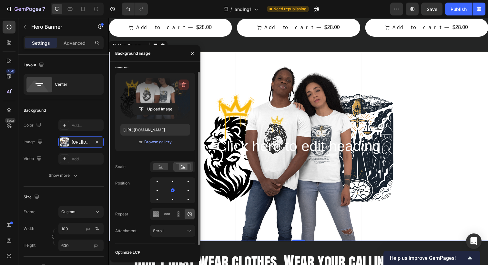
click at [182, 84] on icon "button" at bounding box center [183, 85] width 6 height 6
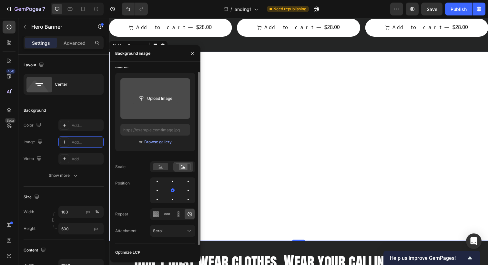
click at [148, 101] on input "file" at bounding box center [155, 98] width 45 height 11
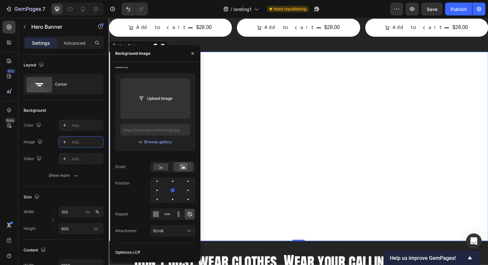
click at [314, 170] on div "Background Image" at bounding box center [302, 150] width 387 height 194
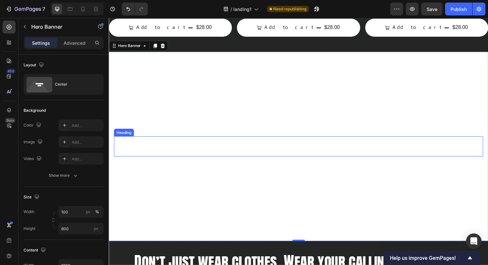
click at [204, 144] on h2 "Click here to edit heading" at bounding box center [302, 149] width 377 height 21
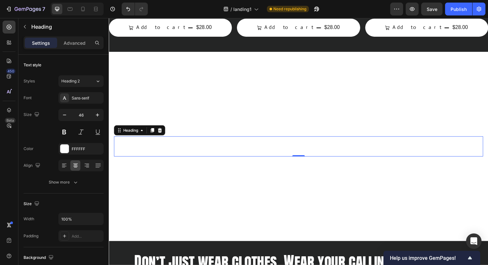
click at [261, 152] on h2 "Click here to edit heading" at bounding box center [302, 149] width 377 height 21
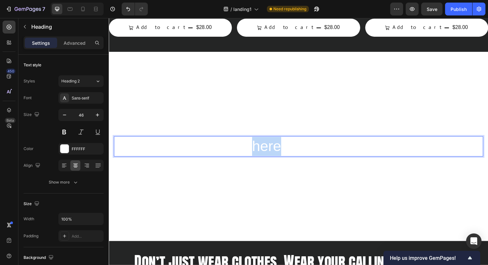
click at [261, 152] on p "Click here to edit heading" at bounding box center [301, 149] width 375 height 19
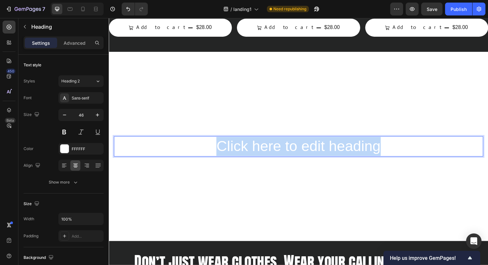
click at [261, 152] on p "Click here to edit heading" at bounding box center [301, 149] width 375 height 19
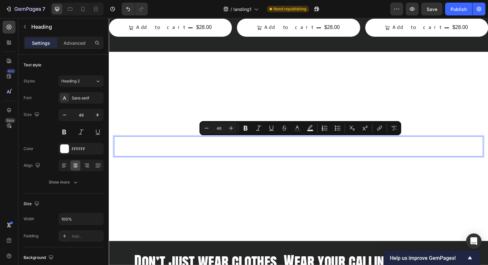
scroll to position [633, 0]
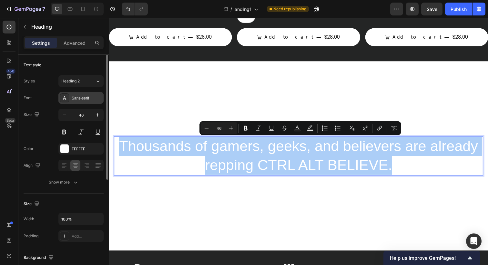
click at [80, 99] on div "Sans-serif" at bounding box center [87, 98] width 30 height 6
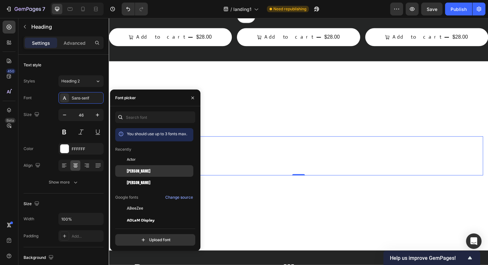
click at [136, 170] on span "[PERSON_NAME]" at bounding box center [139, 171] width 24 height 6
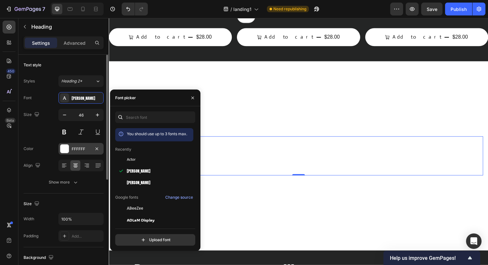
click at [80, 149] on div "FFFFFF" at bounding box center [81, 149] width 19 height 6
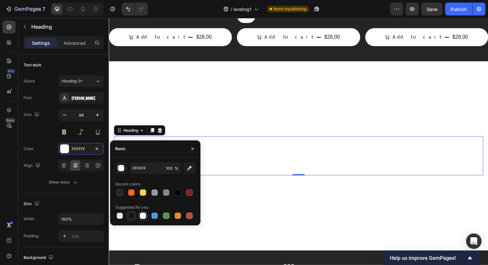
click at [130, 217] on div at bounding box center [131, 216] width 6 height 6
type input "151515"
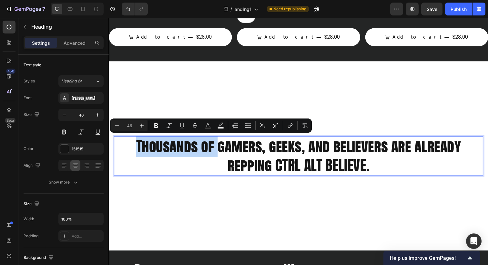
drag, startPoint x: 219, startPoint y: 148, endPoint x: 139, endPoint y: 145, distance: 80.0
click at [139, 145] on p "Thousands of gamers, geeks, and believers are already repping CTRL ALT BELIEVE." at bounding box center [301, 159] width 375 height 39
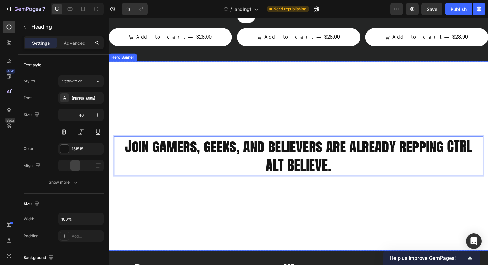
click at [246, 197] on div "Background Image" at bounding box center [302, 159] width 387 height 194
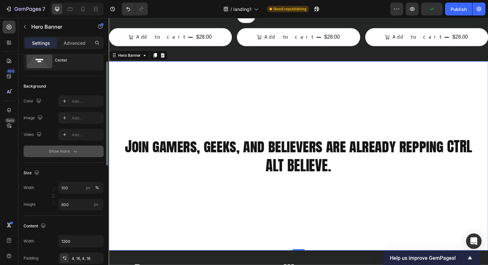
scroll to position [27, 0]
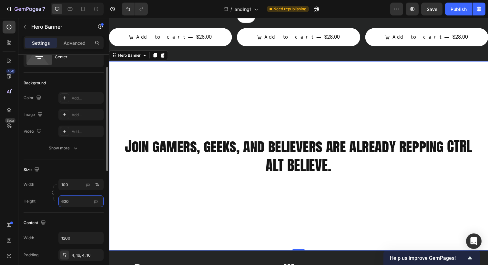
drag, startPoint x: 74, startPoint y: 201, endPoint x: 52, endPoint y: 201, distance: 22.6
click at [52, 201] on div "Width 100 px % Height 600 px" at bounding box center [64, 193] width 80 height 28
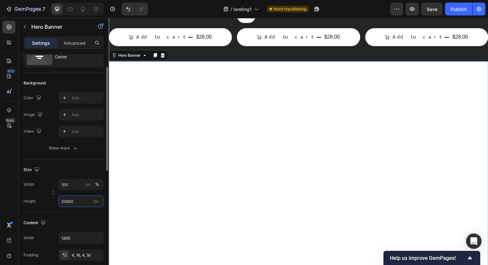
click at [75, 202] on input "20600" at bounding box center [80, 202] width 45 height 12
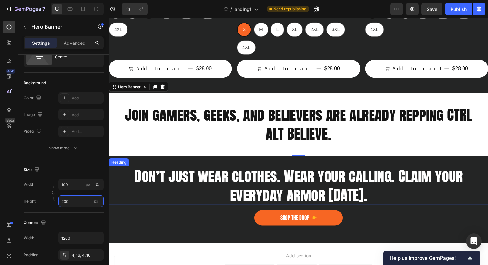
scroll to position [597, 0]
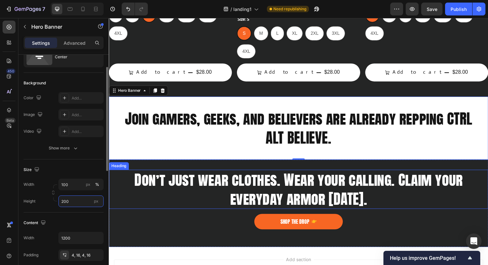
type input "200"
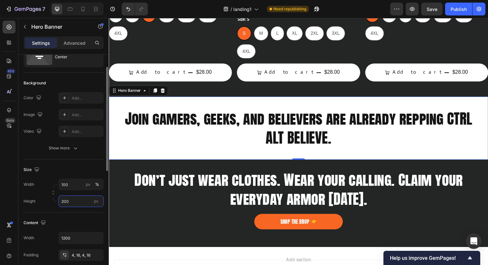
click at [76, 201] on input "200" at bounding box center [80, 202] width 45 height 12
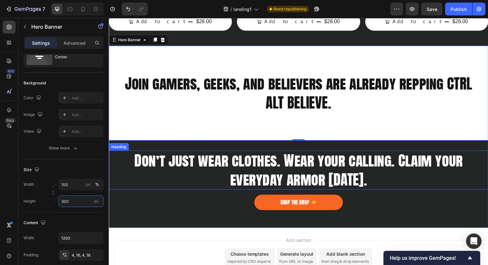
scroll to position [656, 0]
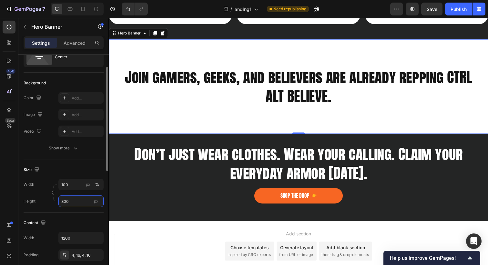
drag, startPoint x: 74, startPoint y: 203, endPoint x: 57, endPoint y: 201, distance: 16.8
click at [57, 201] on div "Height 300 px" at bounding box center [64, 202] width 80 height 12
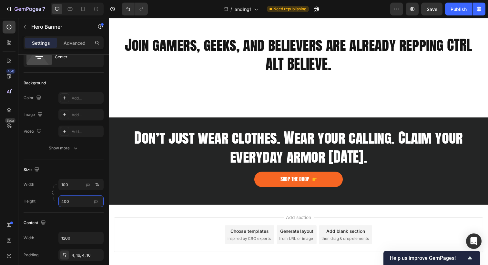
scroll to position [531, 0]
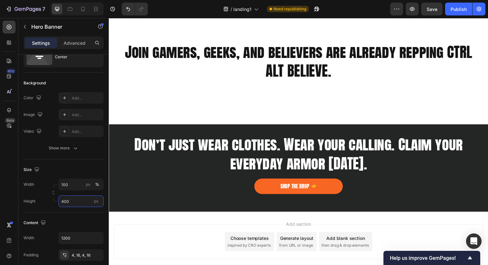
type input "400"
click at [225, 97] on div "Background Image" at bounding box center [302, 62] width 387 height 129
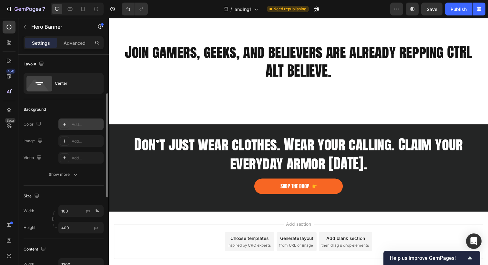
scroll to position [0, 0]
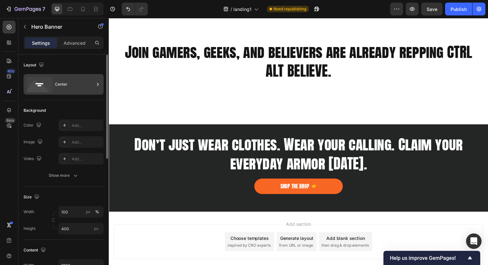
click at [61, 86] on div "Center" at bounding box center [74, 84] width 39 height 15
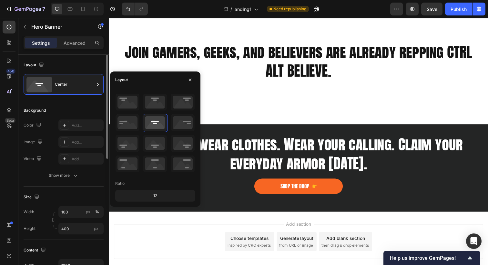
click at [57, 114] on div "Background" at bounding box center [64, 110] width 80 height 10
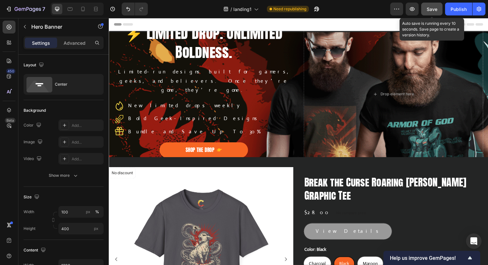
click at [432, 9] on span "Save" at bounding box center [431, 8] width 11 height 5
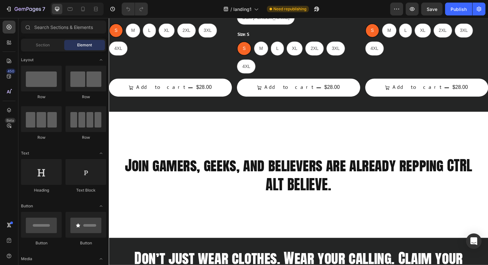
scroll to position [584, 0]
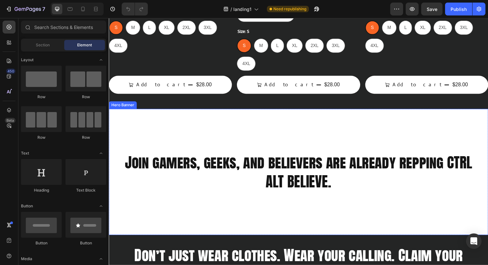
click at [181, 198] on div "Background Image" at bounding box center [302, 175] width 387 height 129
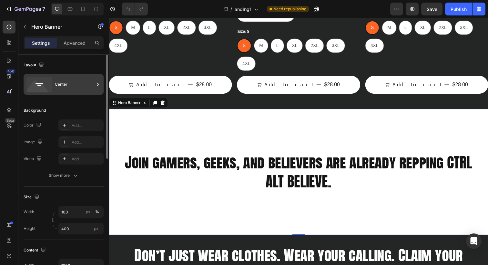
click at [57, 82] on div "Center" at bounding box center [74, 84] width 39 height 15
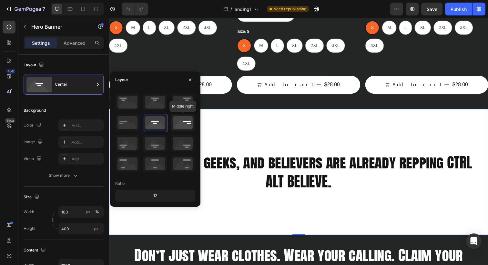
click at [181, 122] on icon at bounding box center [183, 122] width 24 height 17
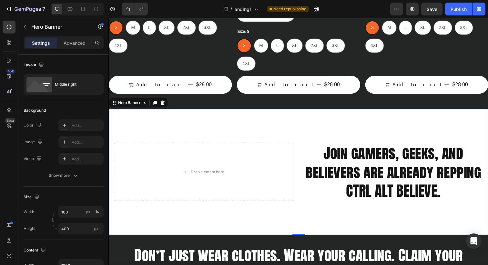
click at [250, 123] on div "Background Image" at bounding box center [302, 175] width 387 height 129
click at [69, 140] on div "Add..." at bounding box center [80, 142] width 45 height 12
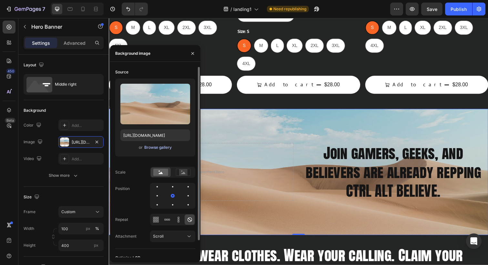
click at [151, 150] on div "Browse gallery" at bounding box center [157, 148] width 27 height 6
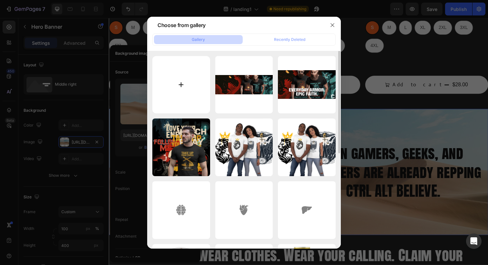
click at [194, 78] on input "file" at bounding box center [181, 85] width 58 height 58
type input "C:\fakepath\KAIJU landing page hero image.png"
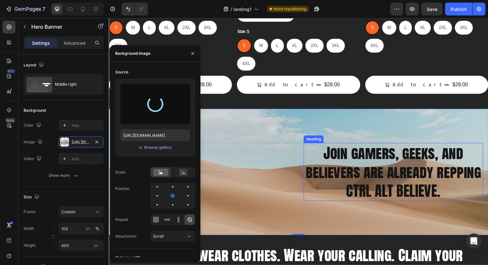
type input "https://cdn.shopify.com/s/files/1/0762/4995/6575/files/gempages_583691285857043…"
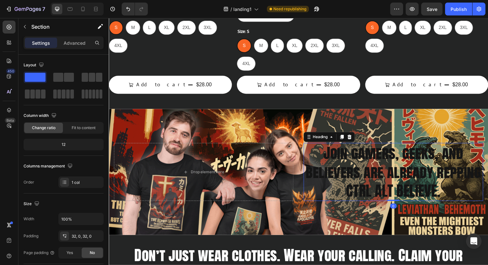
click at [340, 181] on h2 "Join gamers, geeks, and believers are already repping CTRL ALT BELIEVE." at bounding box center [398, 175] width 183 height 59
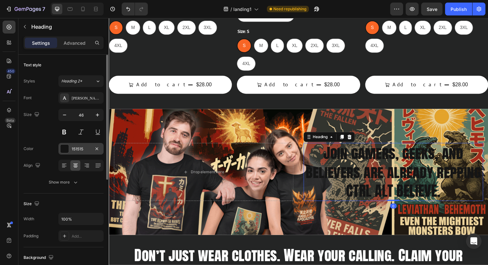
click at [67, 148] on div at bounding box center [64, 149] width 8 height 8
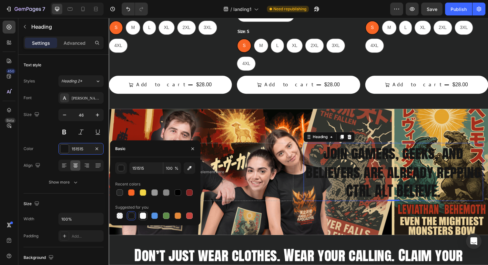
click at [142, 215] on div at bounding box center [143, 216] width 6 height 6
type input "FFFFFF"
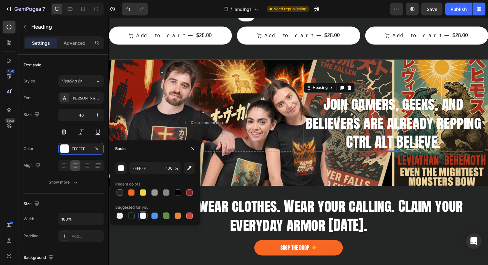
scroll to position [634, 0]
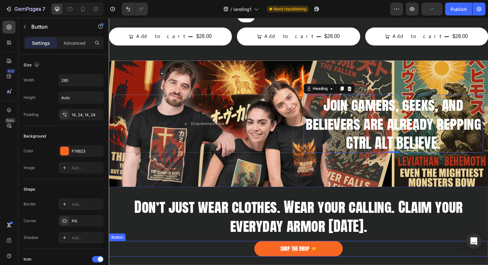
click at [431, 248] on div "Shop THE DROP Button" at bounding box center [302, 254] width 387 height 16
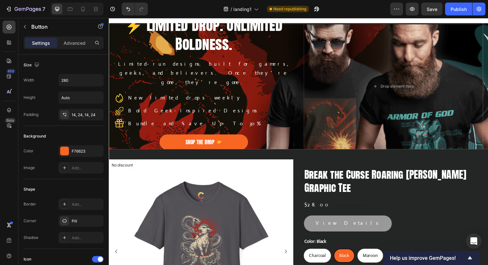
scroll to position [0, 0]
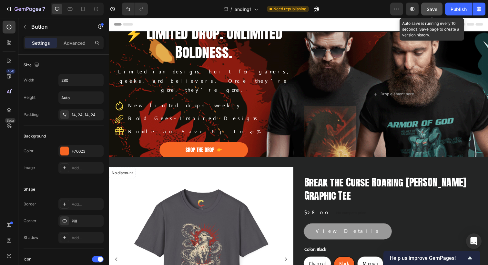
click at [429, 8] on span "Save" at bounding box center [431, 8] width 11 height 5
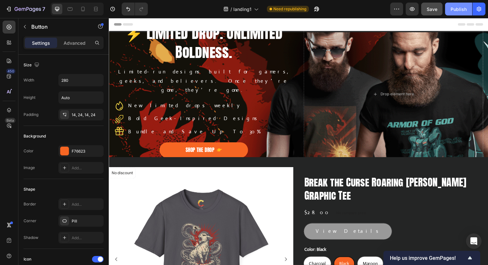
click at [455, 3] on button "Publish" at bounding box center [458, 9] width 27 height 13
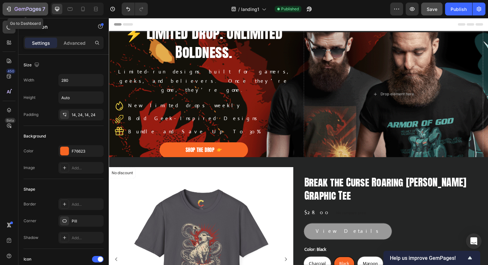
click at [8, 8] on icon "button" at bounding box center [8, 9] width 6 height 6
